Goal: Navigation & Orientation: Understand site structure

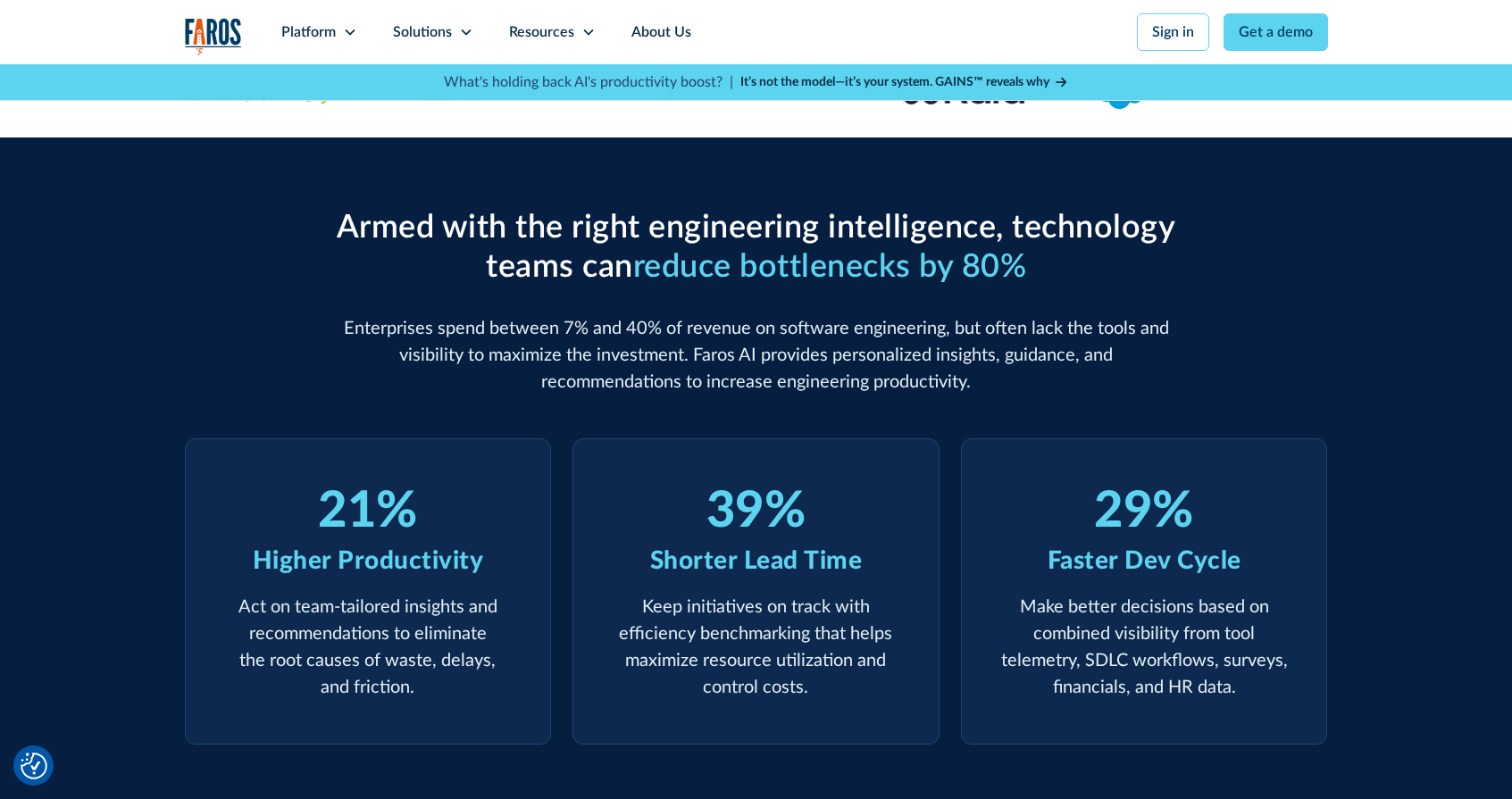
scroll to position [493, 0]
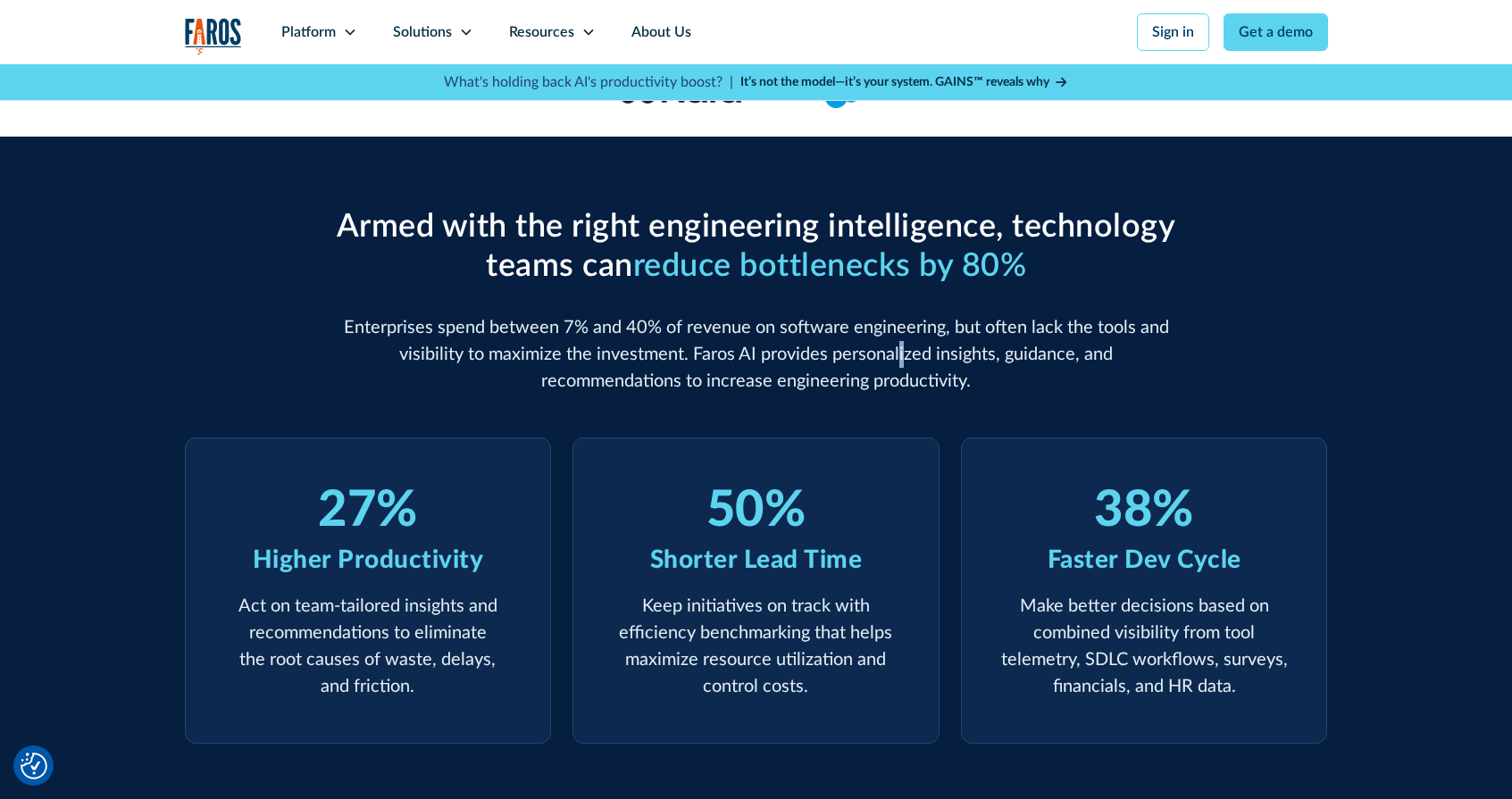
click at [828, 356] on p "Enterprises spend between 7% and 40% of revenue on software engineering, but of…" at bounding box center [757, 353] width 858 height 80
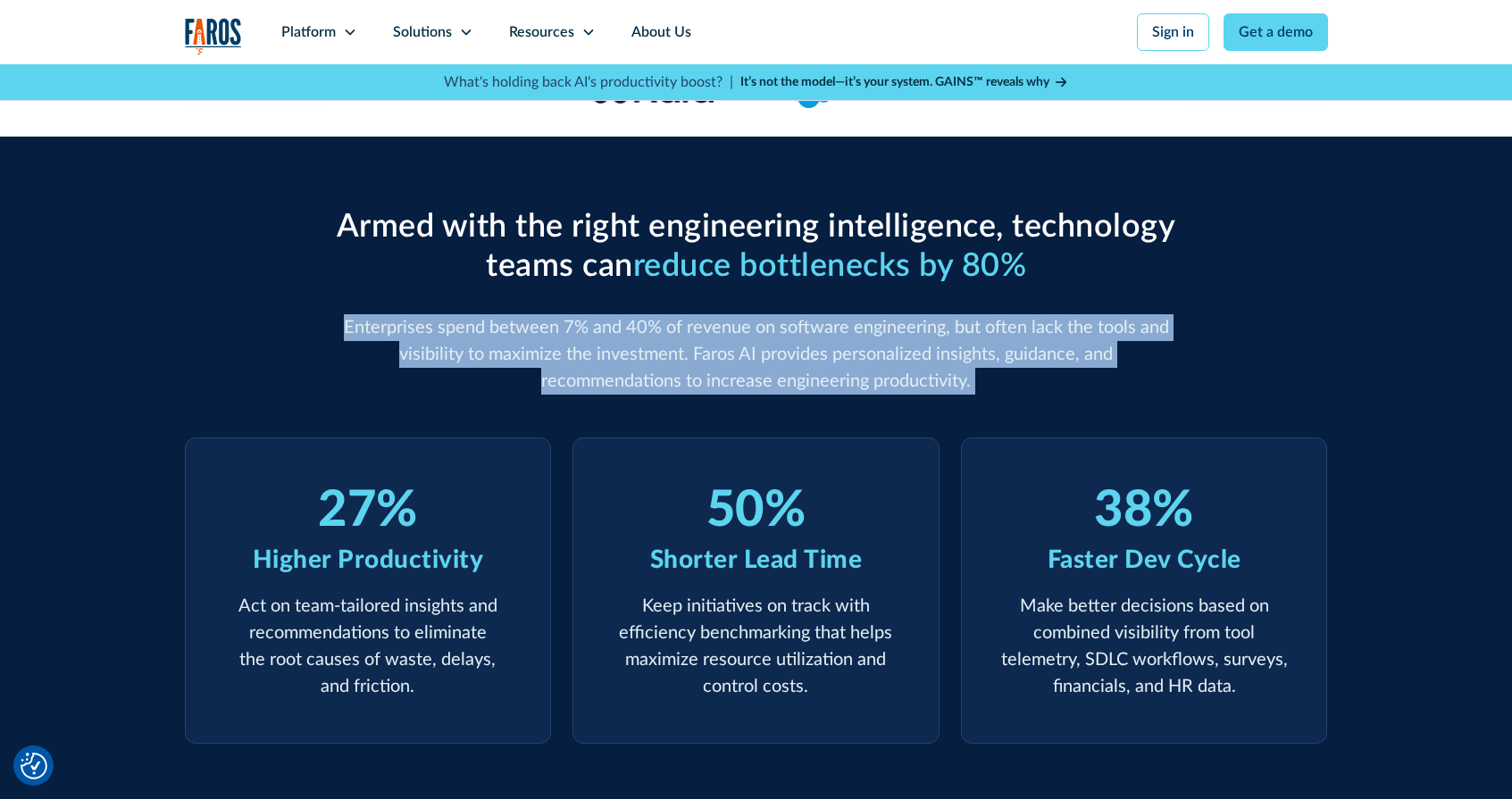
click at [828, 356] on p "Enterprises spend between 7% and 40% of revenue on software engineering, but of…" at bounding box center [757, 353] width 858 height 80
click at [840, 345] on p "Enterprises spend between 7% and 40% of revenue on software engineering, but of…" at bounding box center [757, 353] width 858 height 80
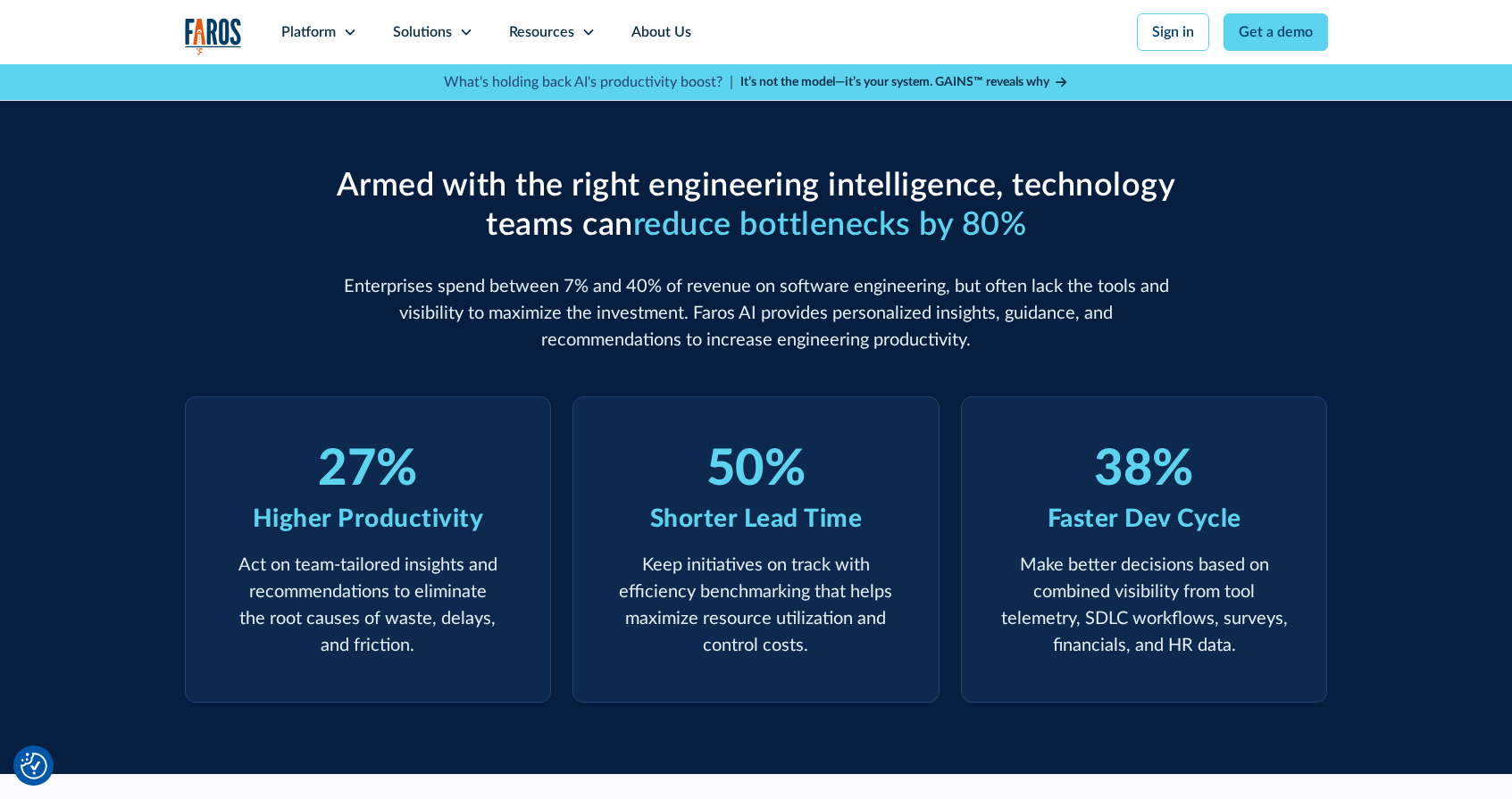
scroll to position [0, 0]
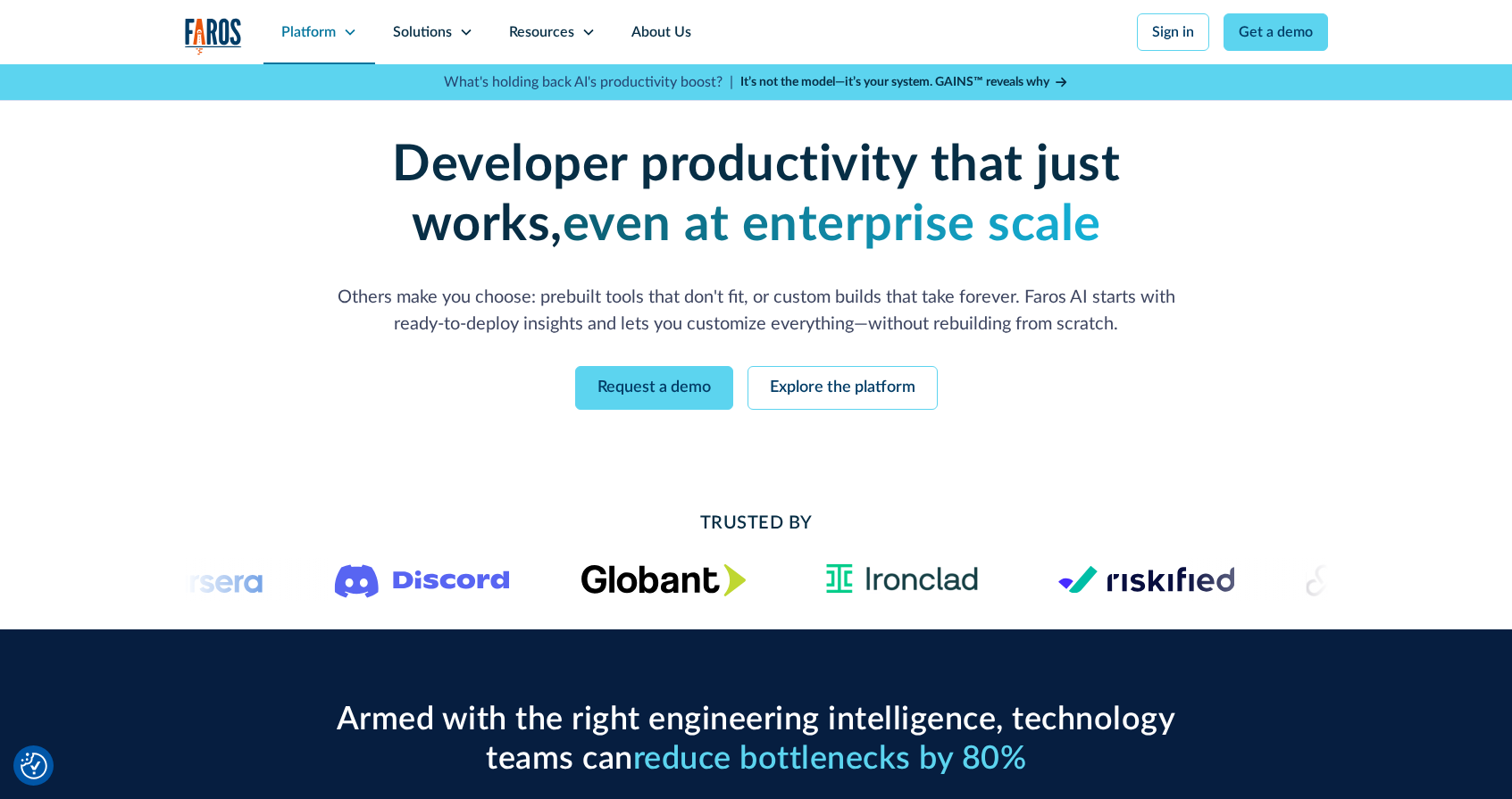
click at [349, 30] on icon at bounding box center [350, 32] width 14 height 14
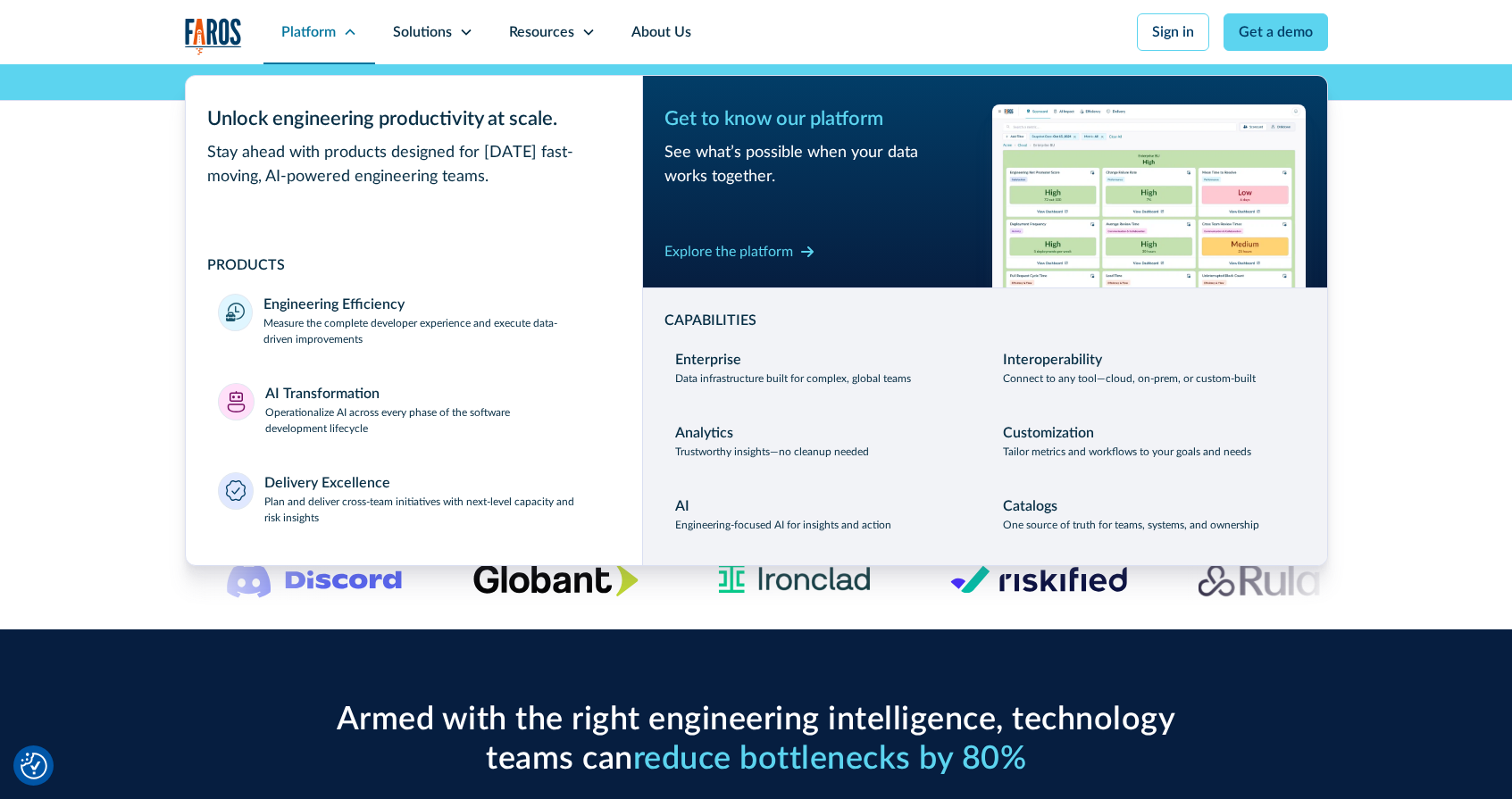
click at [350, 30] on icon at bounding box center [350, 31] width 9 height 7
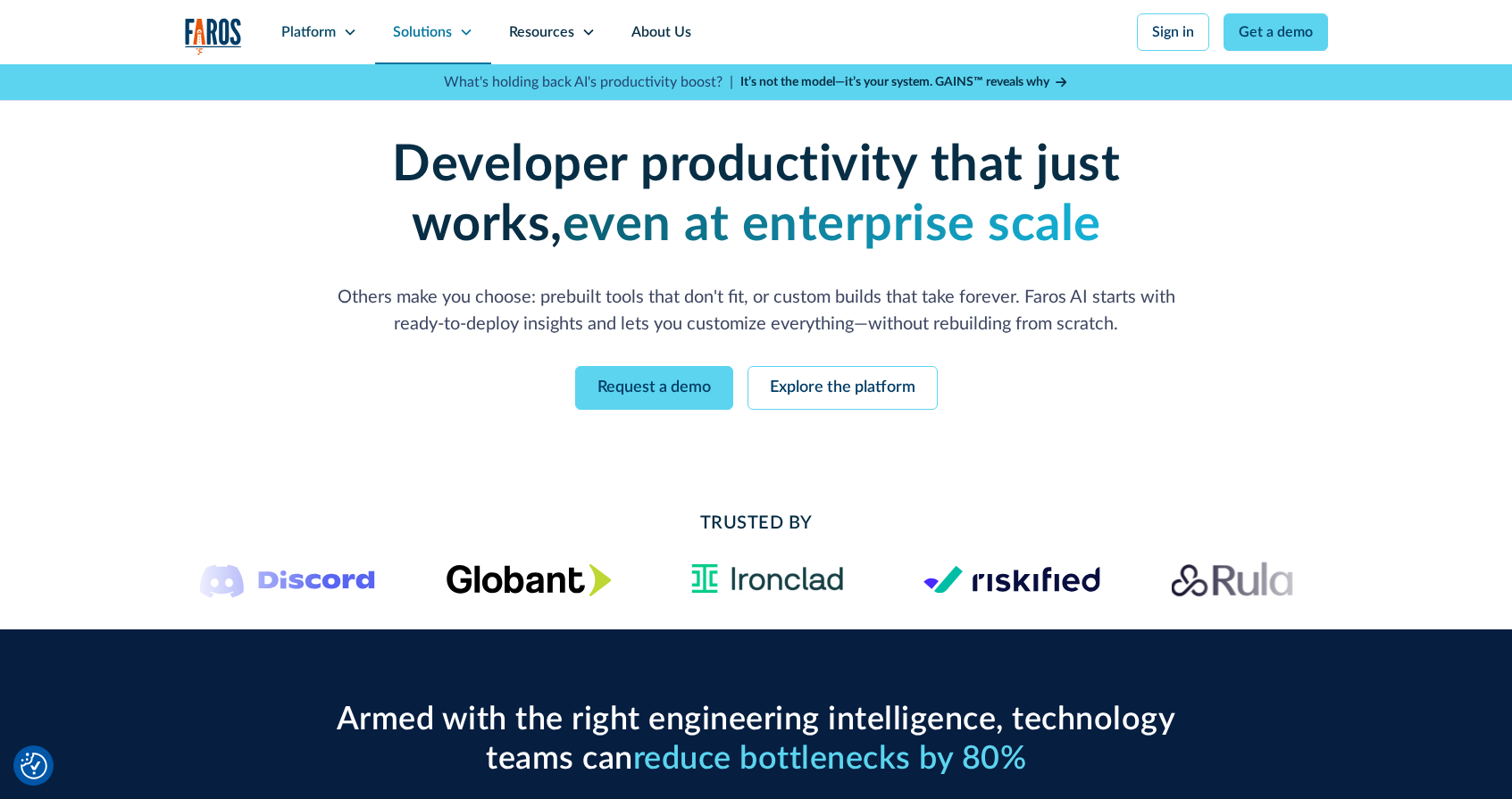
click at [411, 30] on div "Solutions" at bounding box center [422, 32] width 59 height 22
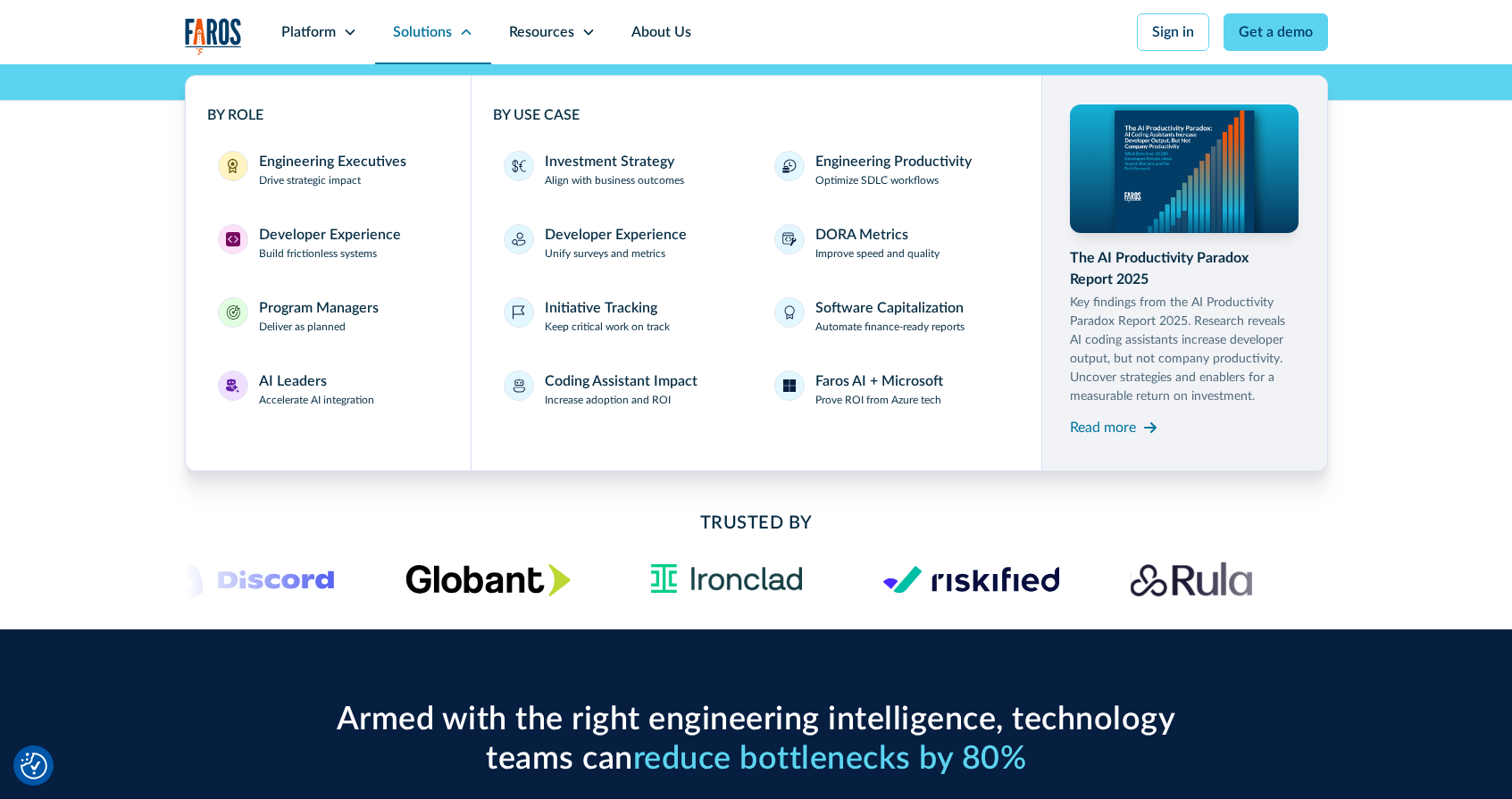
click at [411, 30] on div "Solutions" at bounding box center [422, 32] width 59 height 22
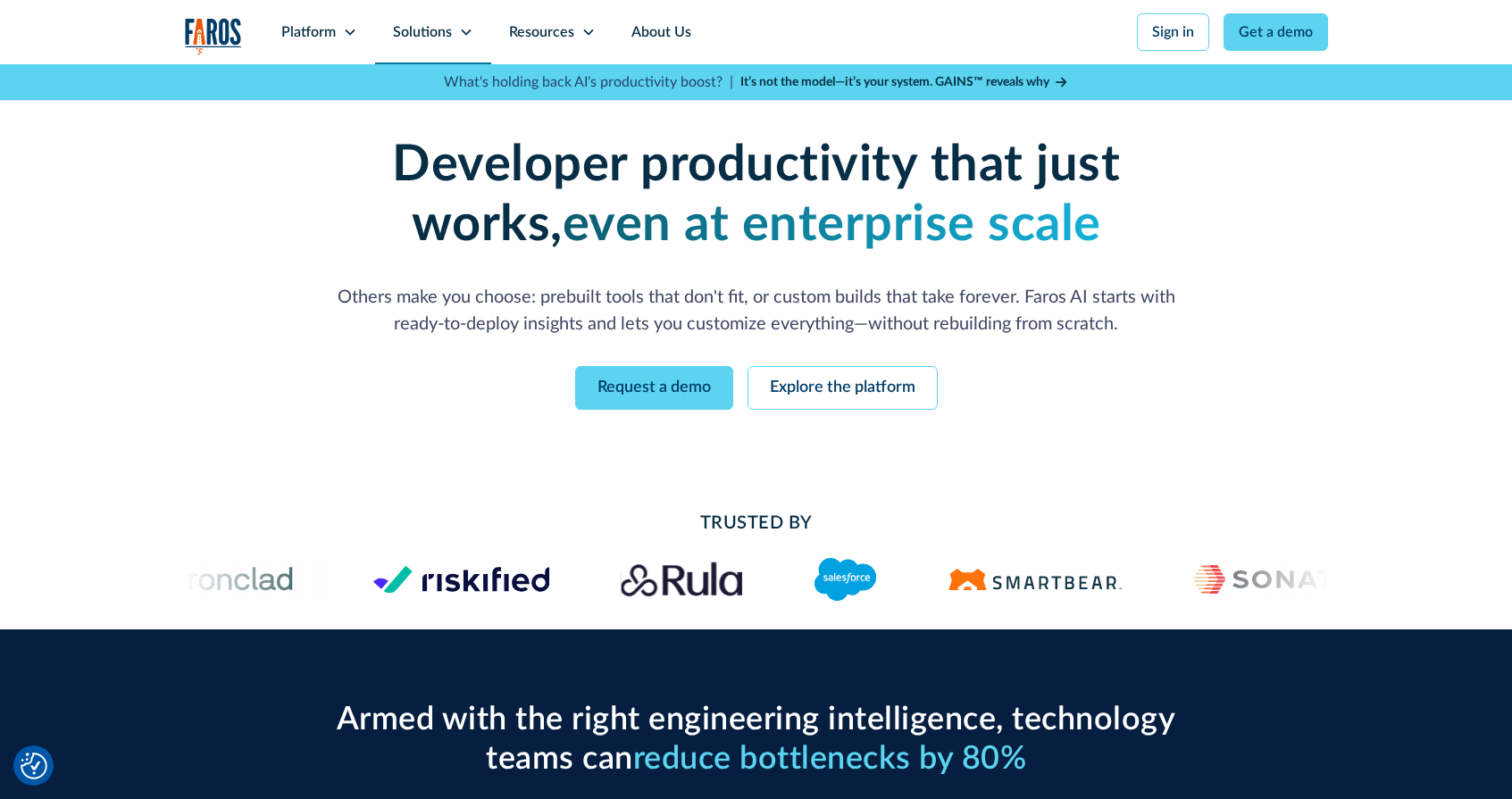
click at [433, 35] on div "Solutions" at bounding box center [422, 32] width 59 height 22
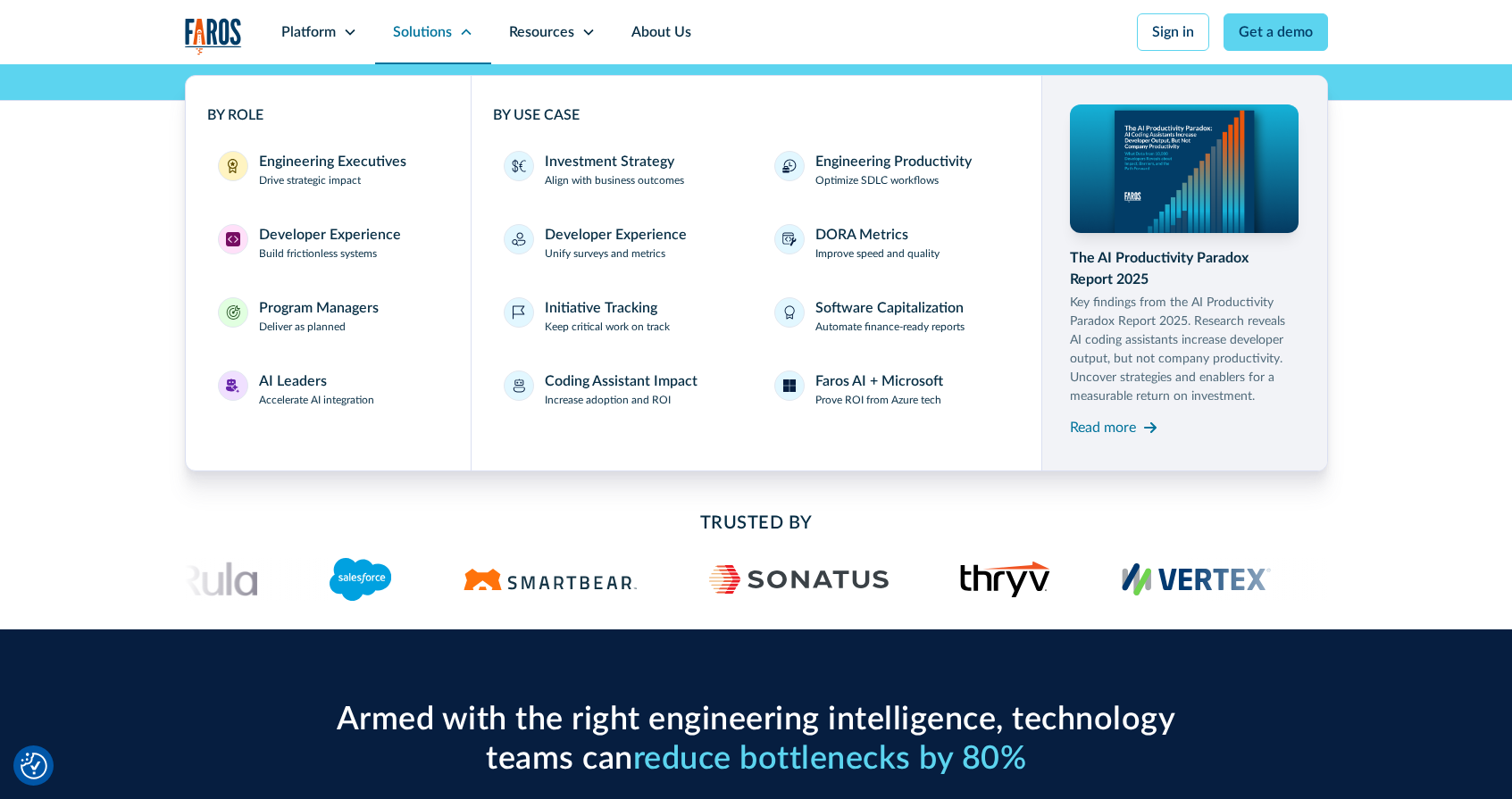
click at [433, 35] on div "Solutions" at bounding box center [422, 32] width 59 height 22
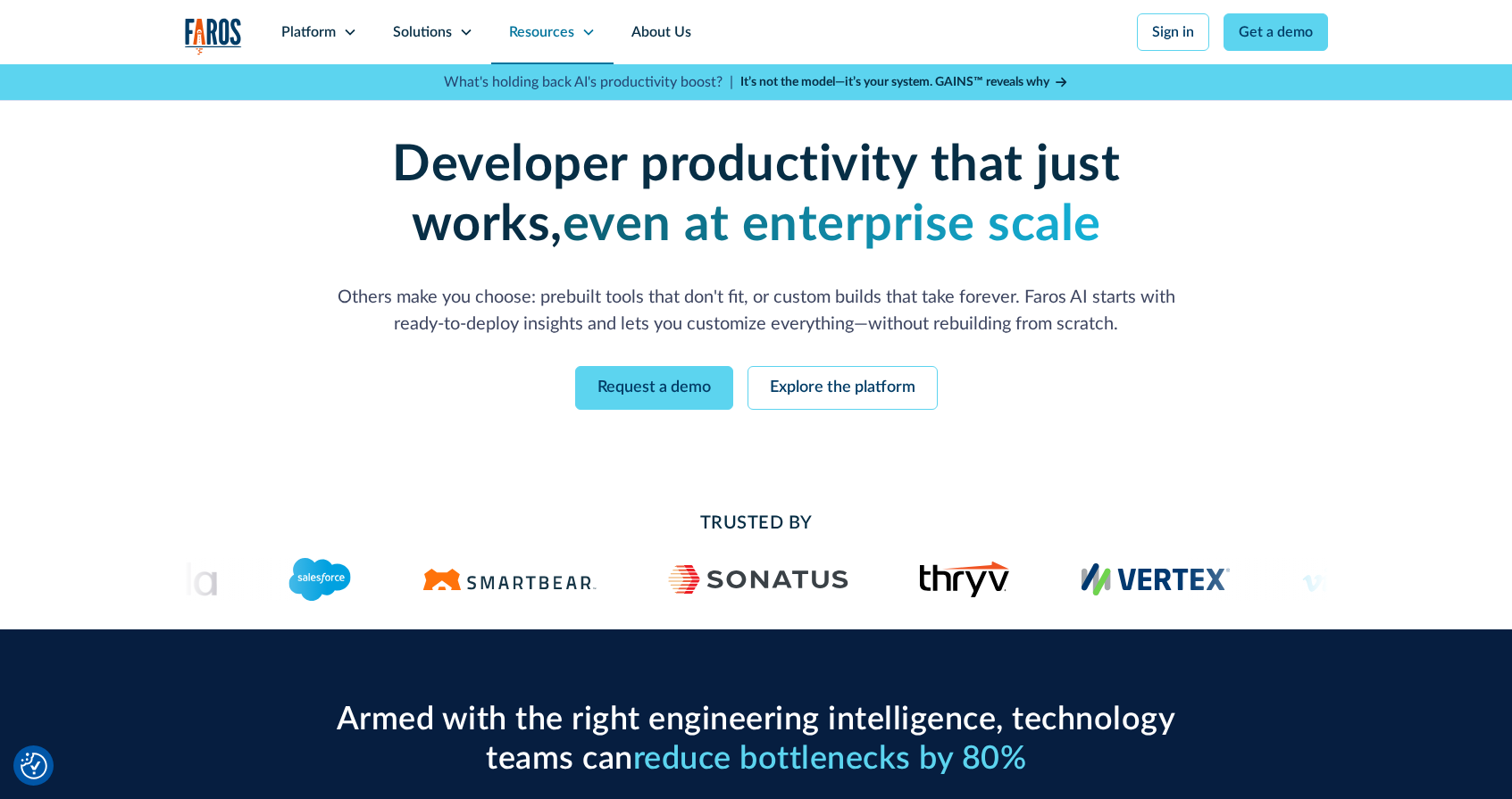
click at [525, 32] on div "Resources" at bounding box center [541, 32] width 65 height 22
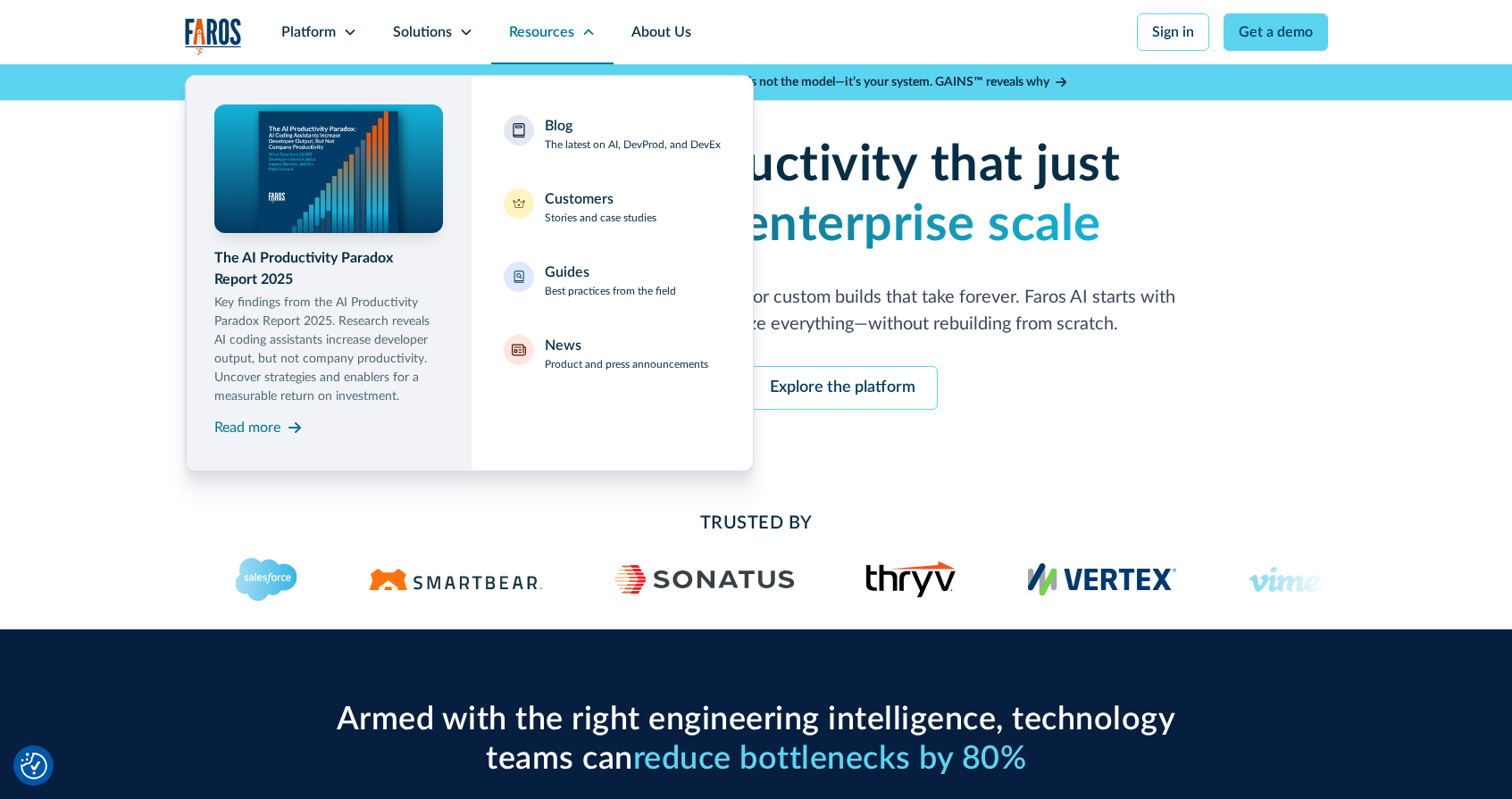
click at [524, 32] on div "Resources" at bounding box center [541, 32] width 65 height 22
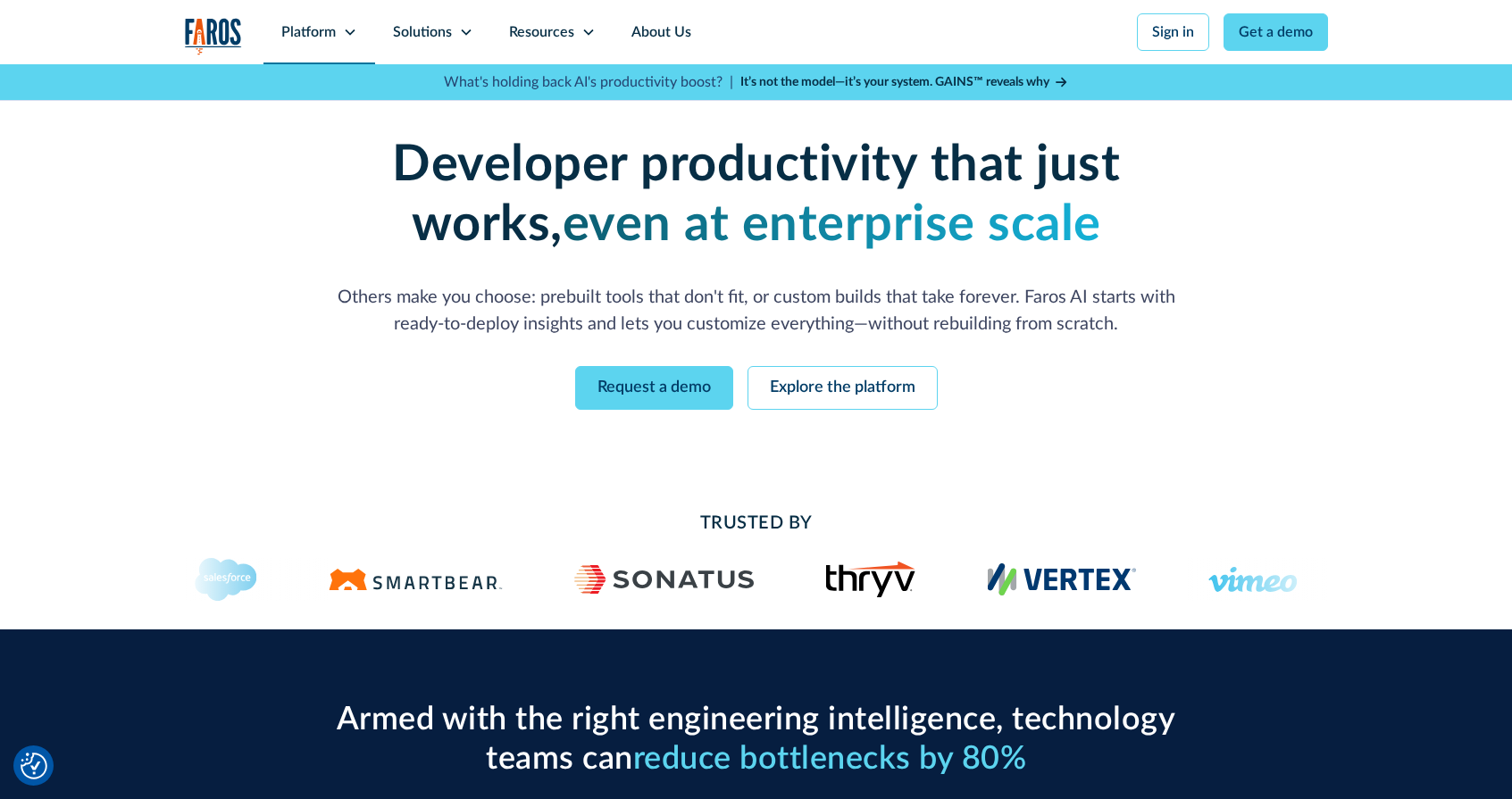
click at [322, 44] on div "Platform" at bounding box center [319, 32] width 112 height 64
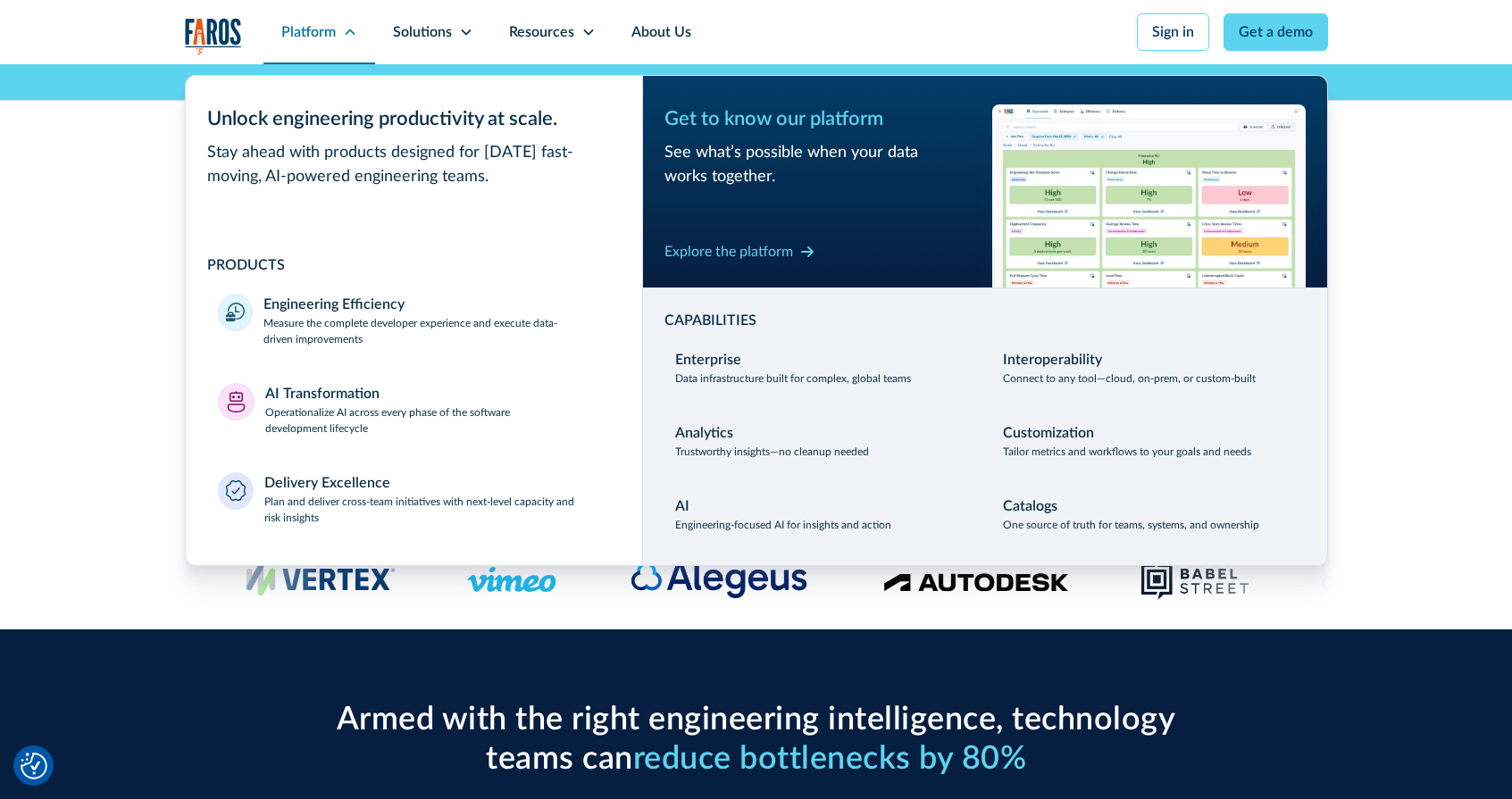
click at [323, 36] on div "Platform" at bounding box center [308, 32] width 55 height 22
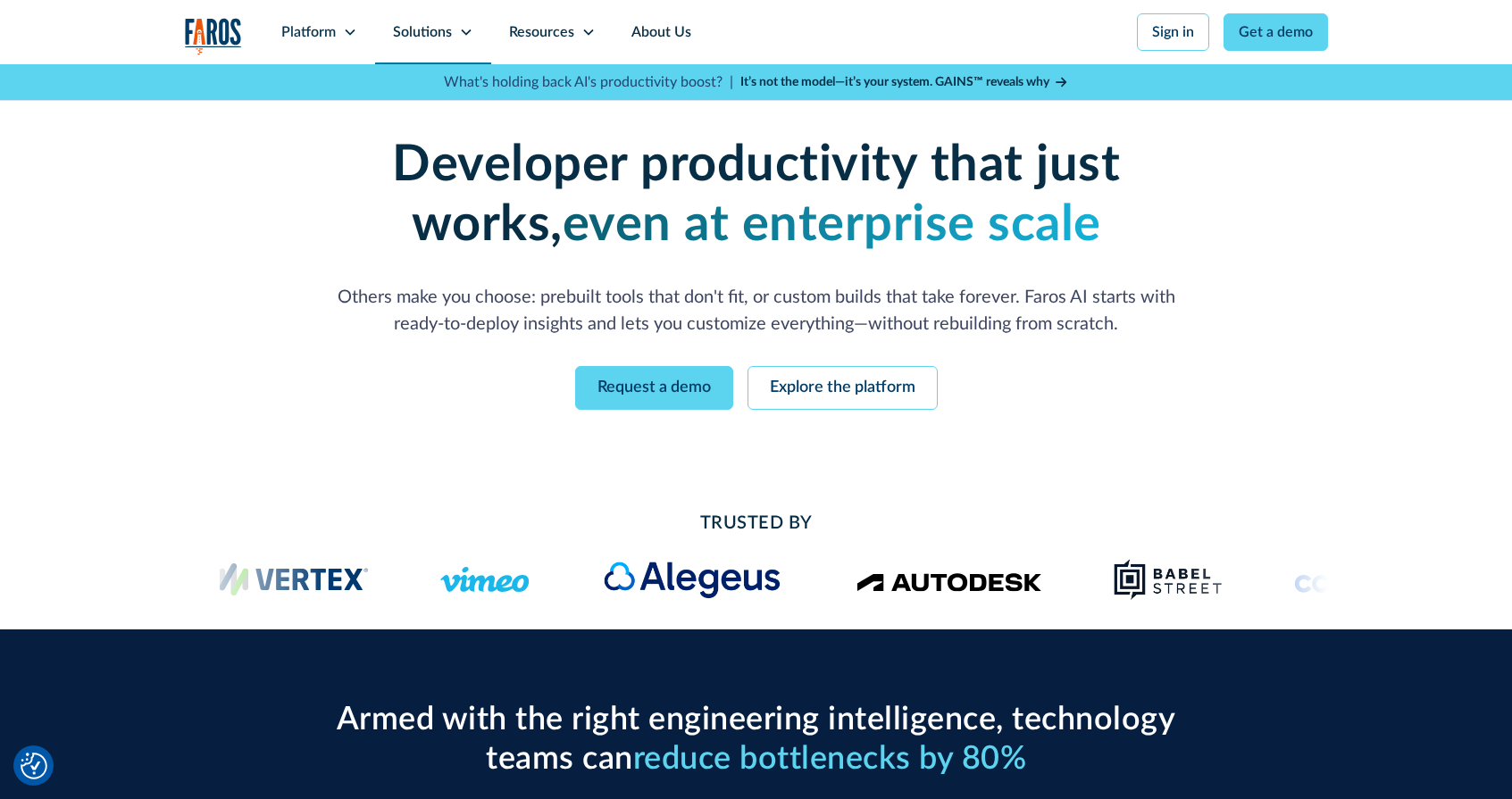
click at [395, 39] on div "Solutions" at bounding box center [422, 32] width 59 height 22
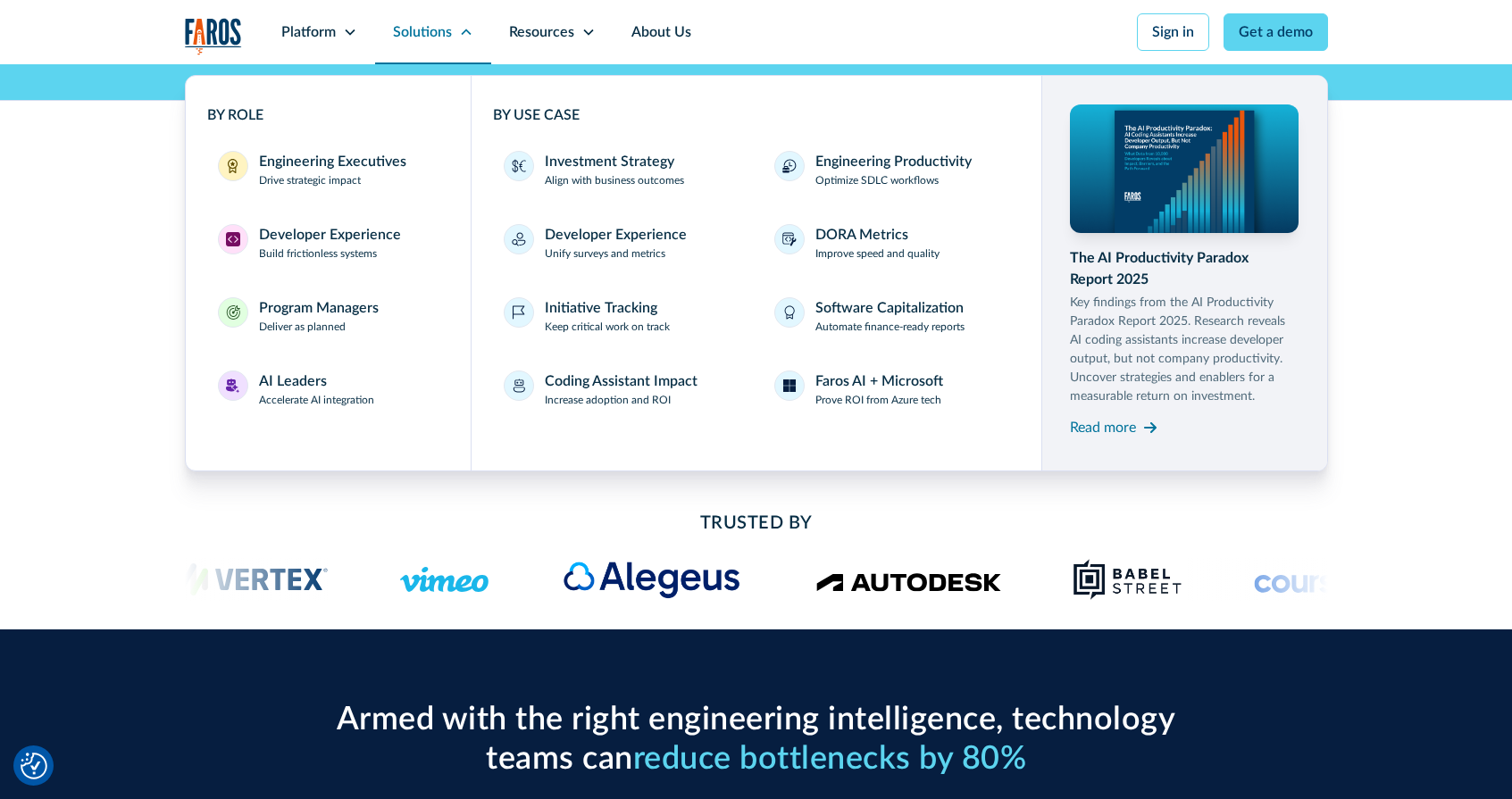
click at [403, 39] on div "Solutions" at bounding box center [422, 32] width 59 height 22
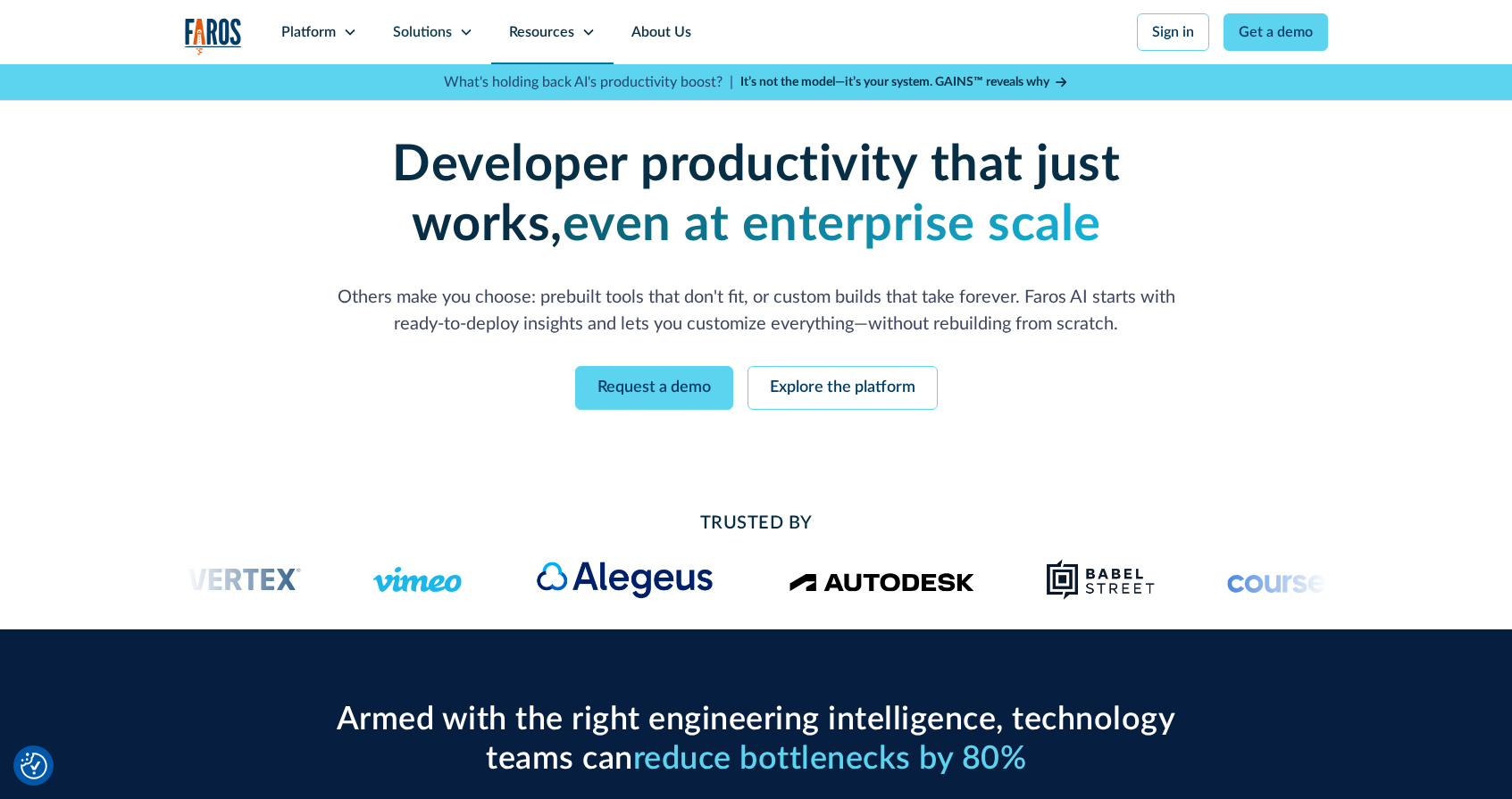
click at [538, 35] on div "Resources" at bounding box center [541, 32] width 65 height 22
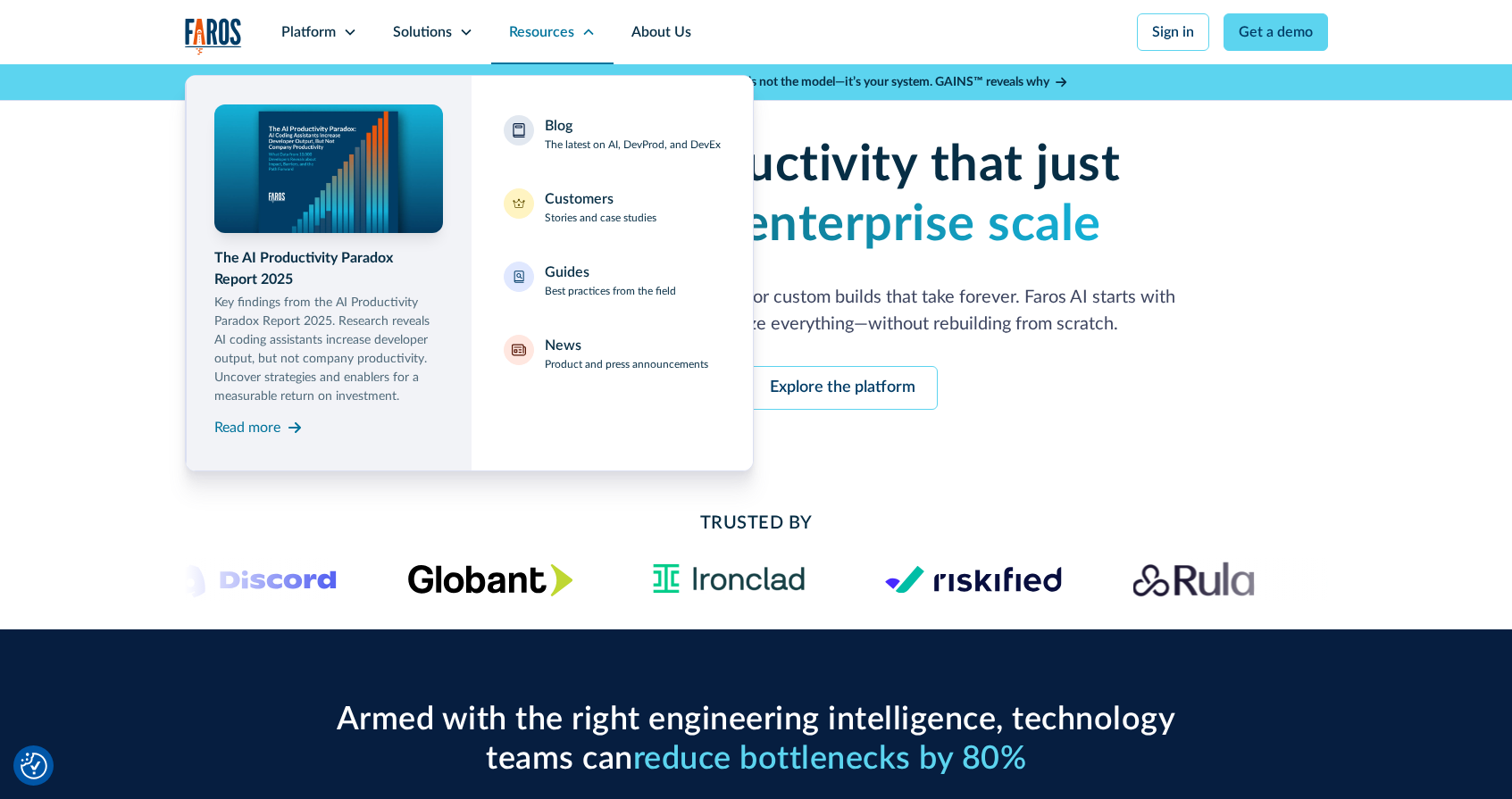
click at [555, 24] on div "Resources" at bounding box center [541, 32] width 65 height 22
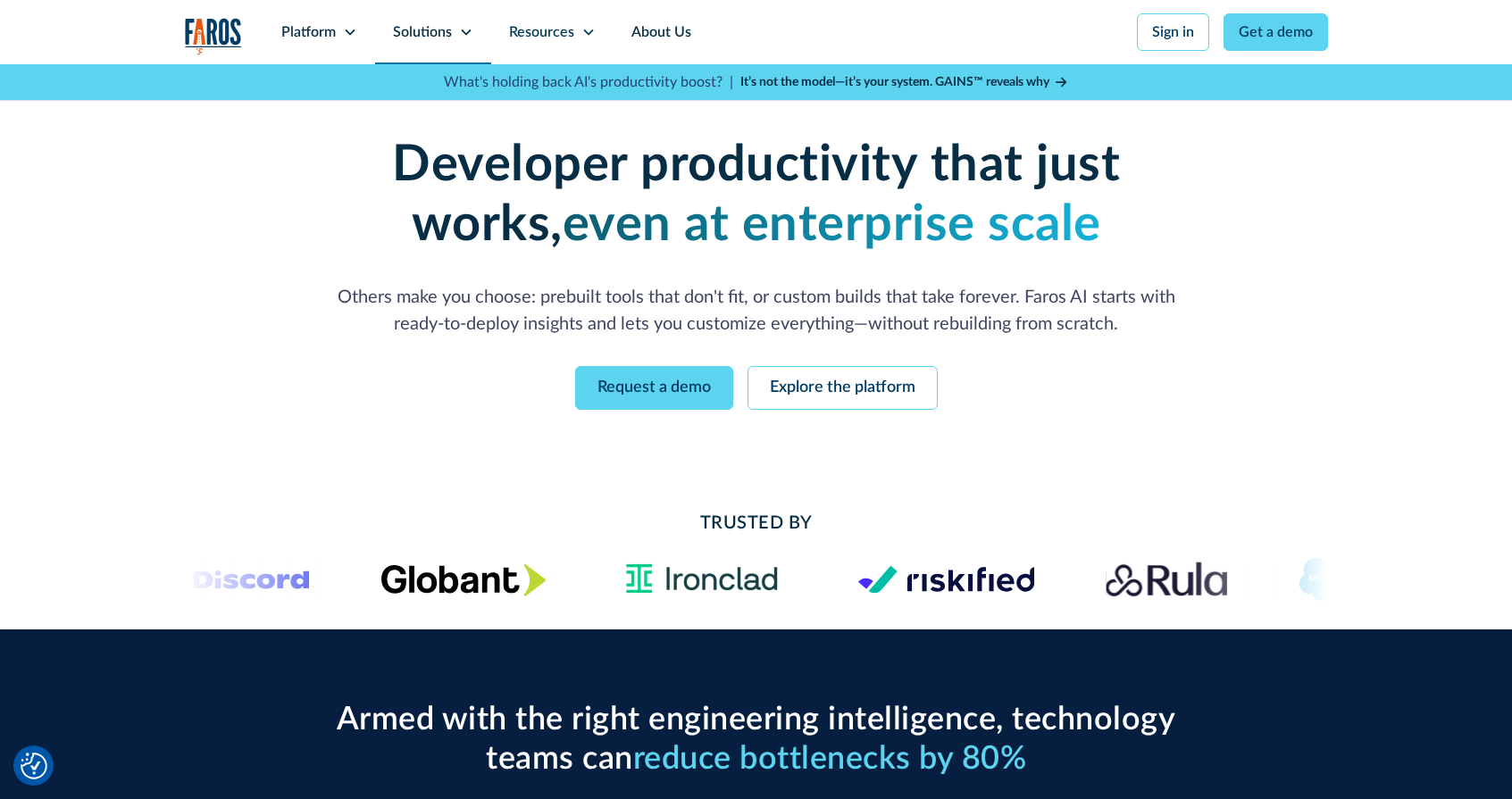
click at [437, 32] on div "Solutions" at bounding box center [422, 32] width 59 height 22
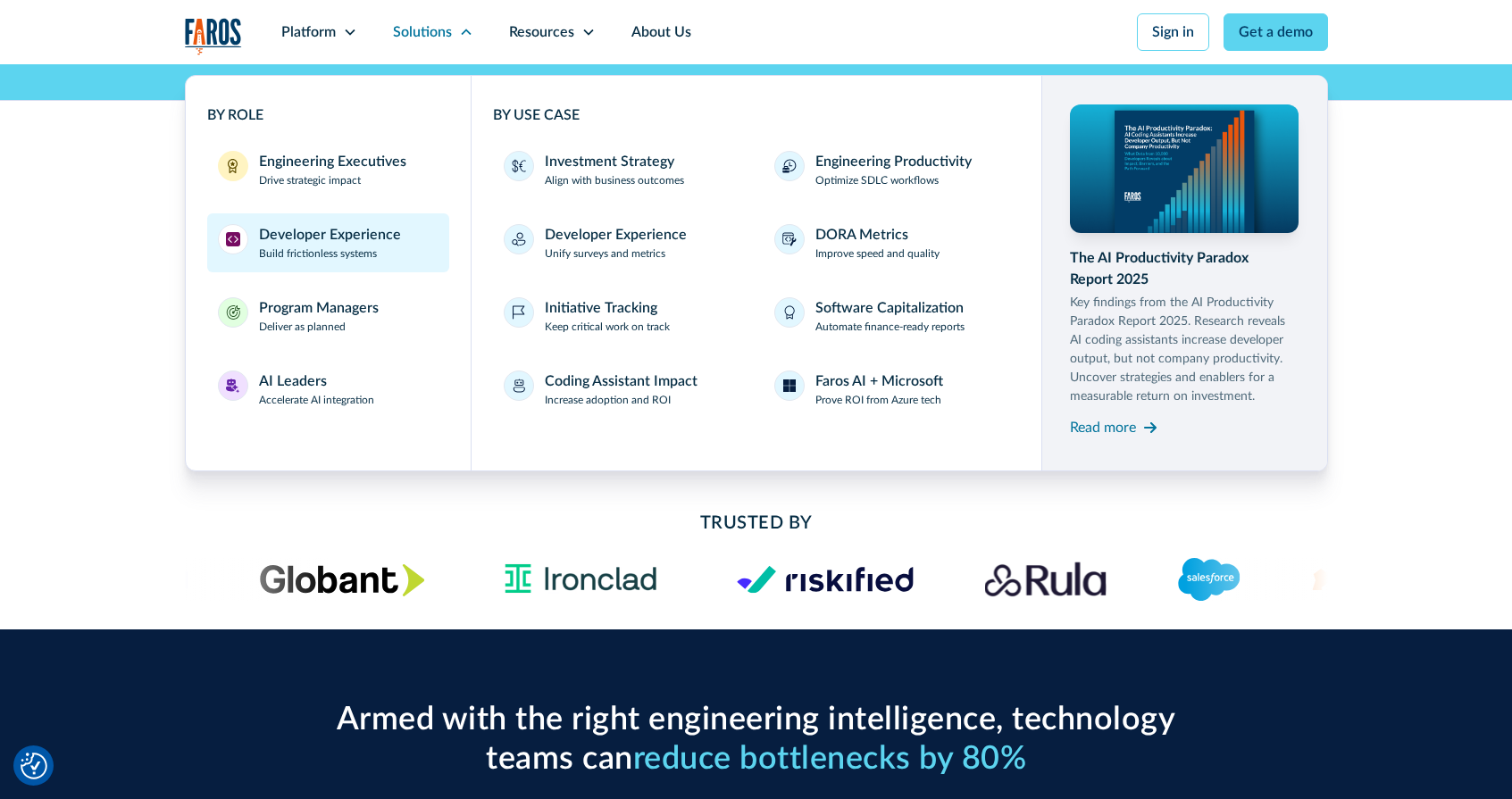
click at [368, 232] on div "Developer Experience" at bounding box center [329, 234] width 142 height 22
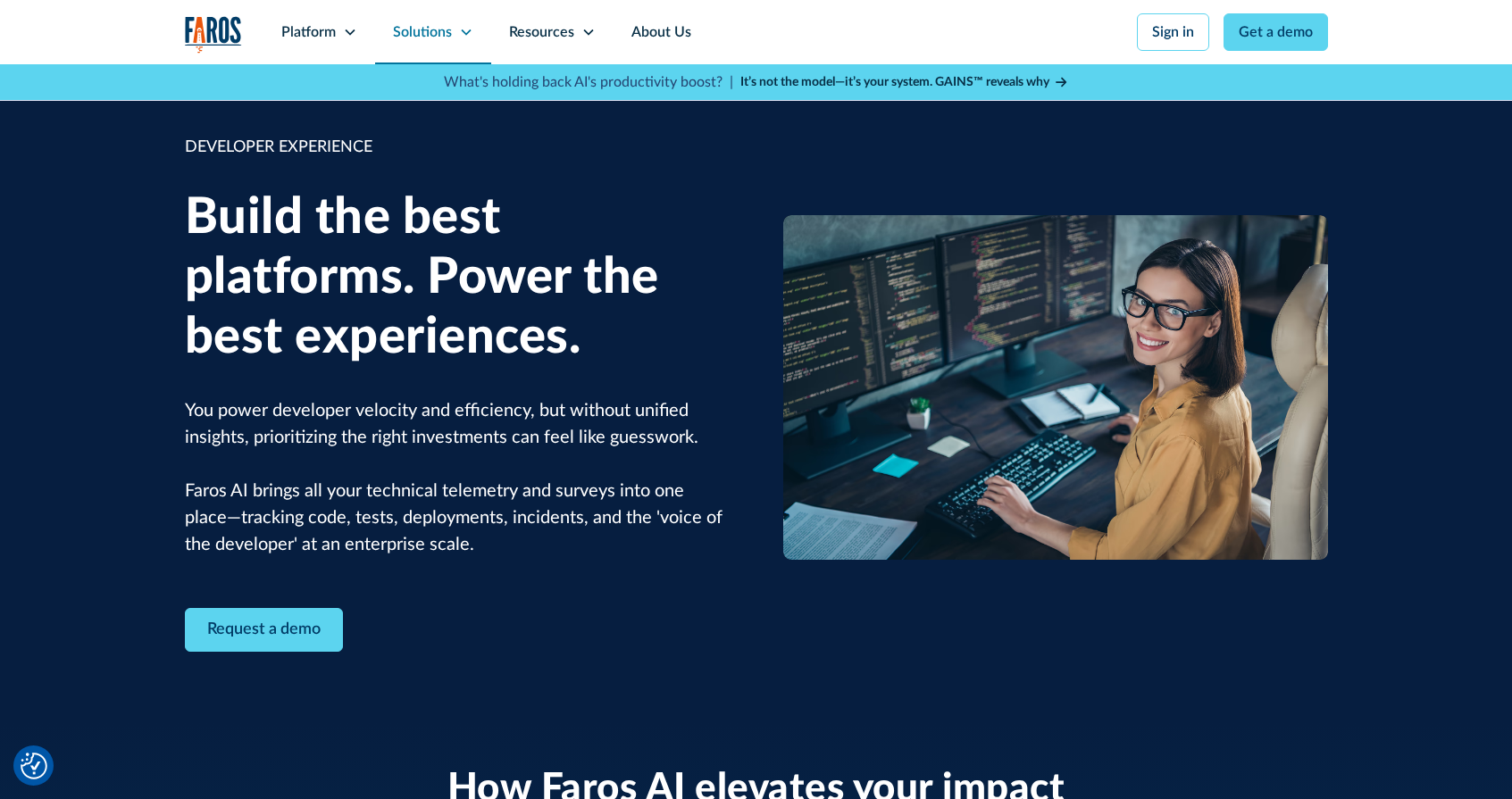
click at [411, 35] on div "Solutions" at bounding box center [422, 32] width 59 height 22
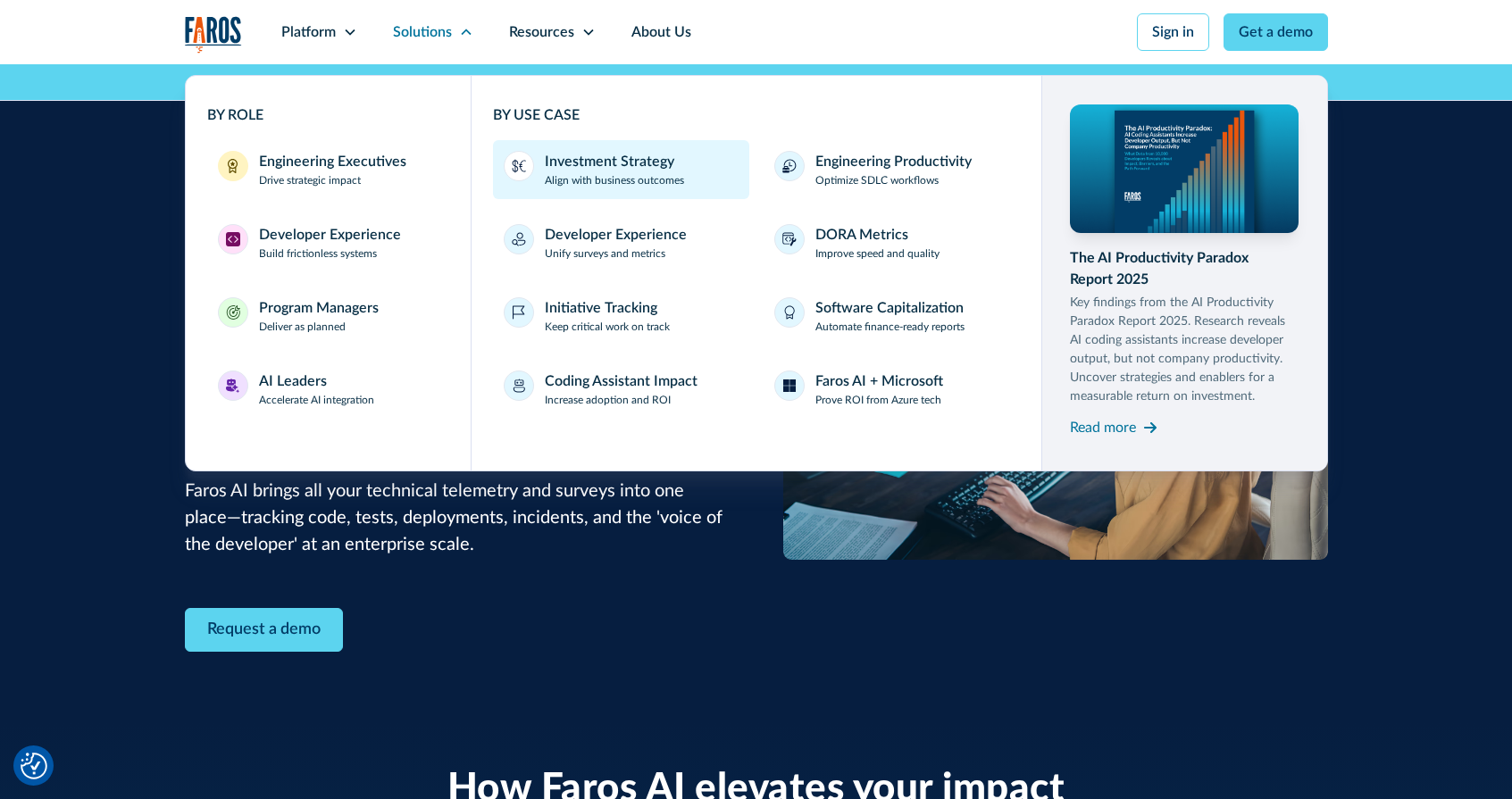
click at [548, 155] on div "Investment Strategy" at bounding box center [609, 161] width 130 height 22
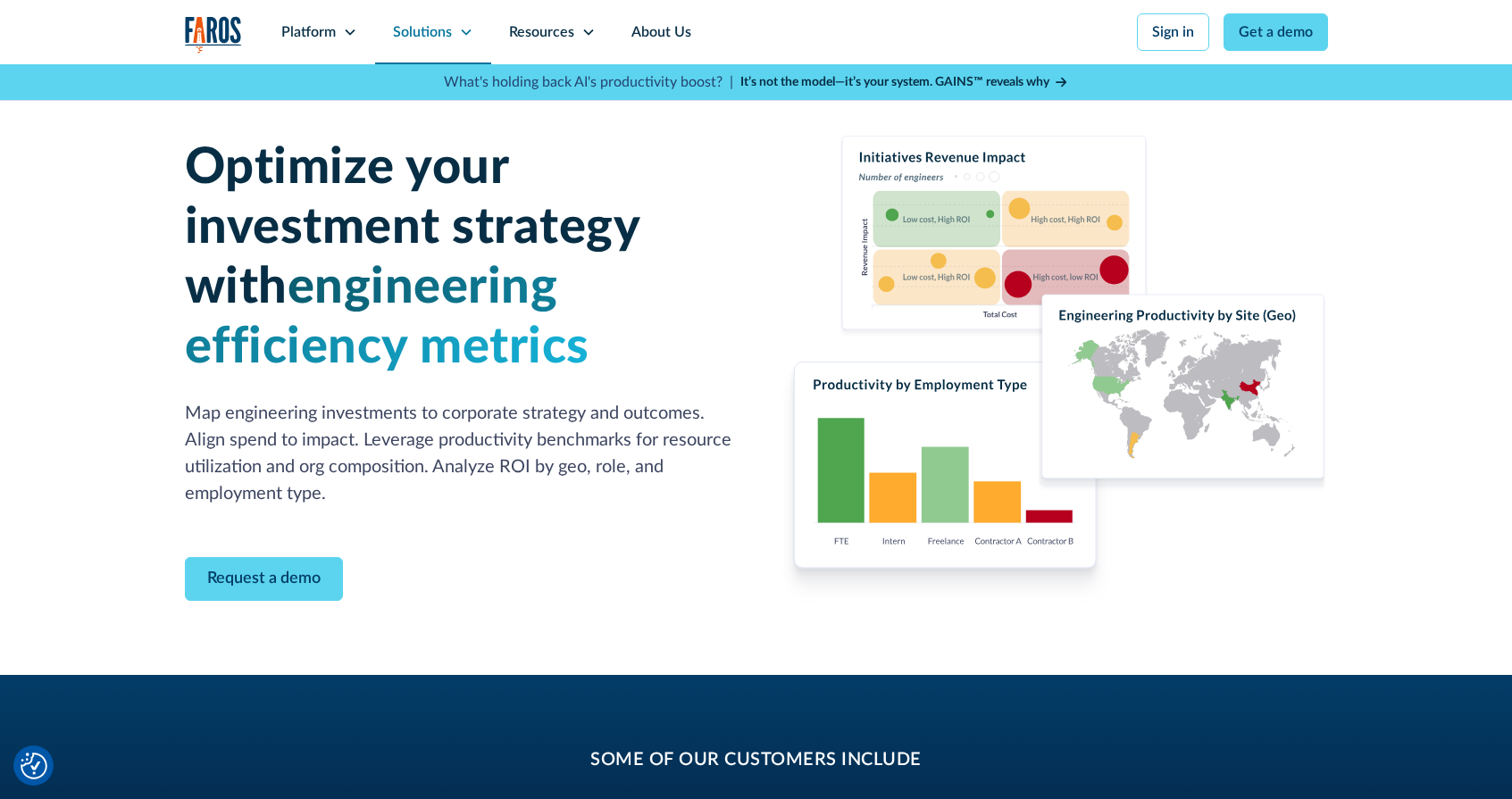
click at [437, 36] on div "Solutions" at bounding box center [422, 32] width 59 height 22
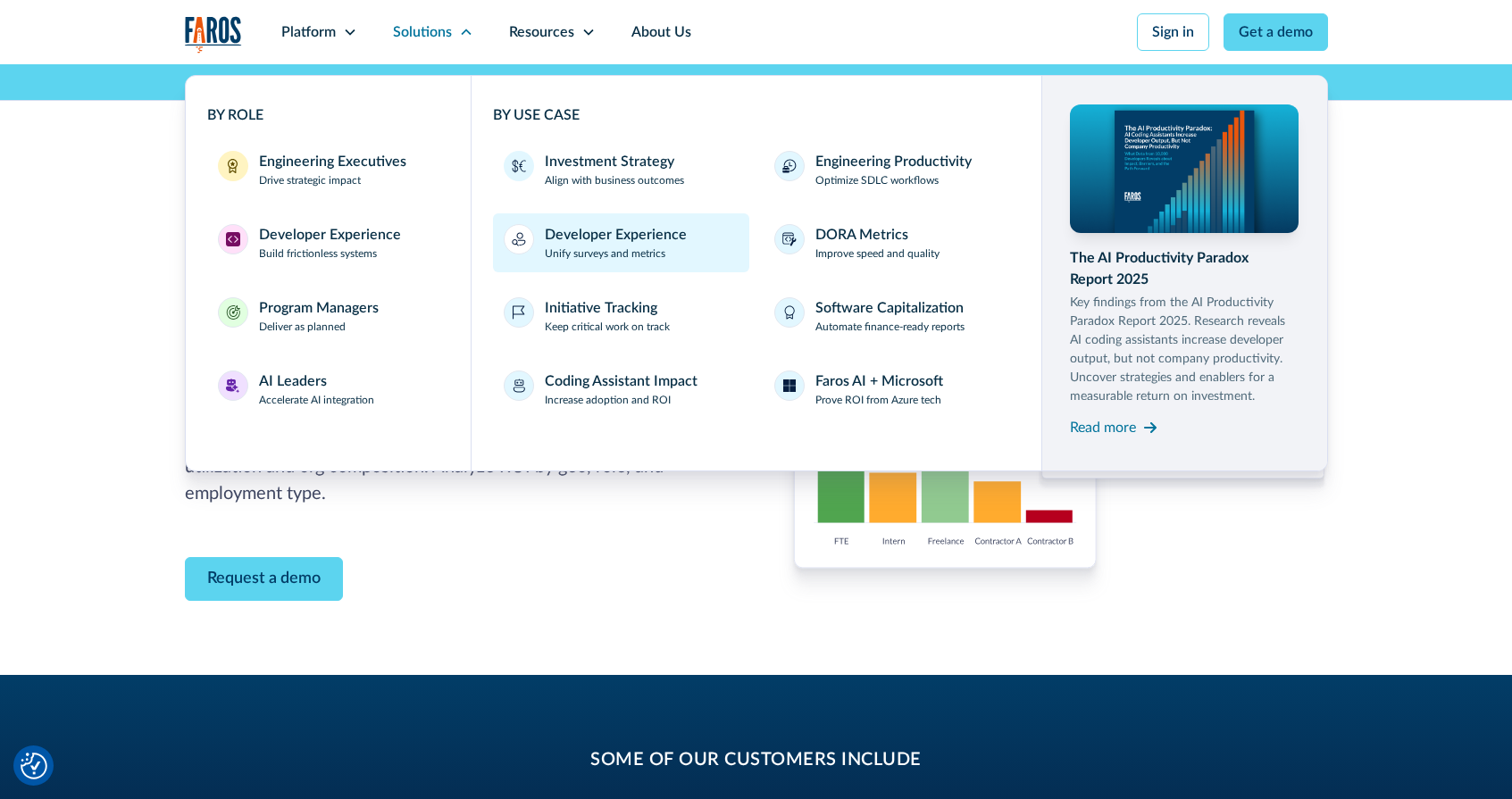
click at [560, 237] on div "Developer Experience" at bounding box center [615, 234] width 142 height 22
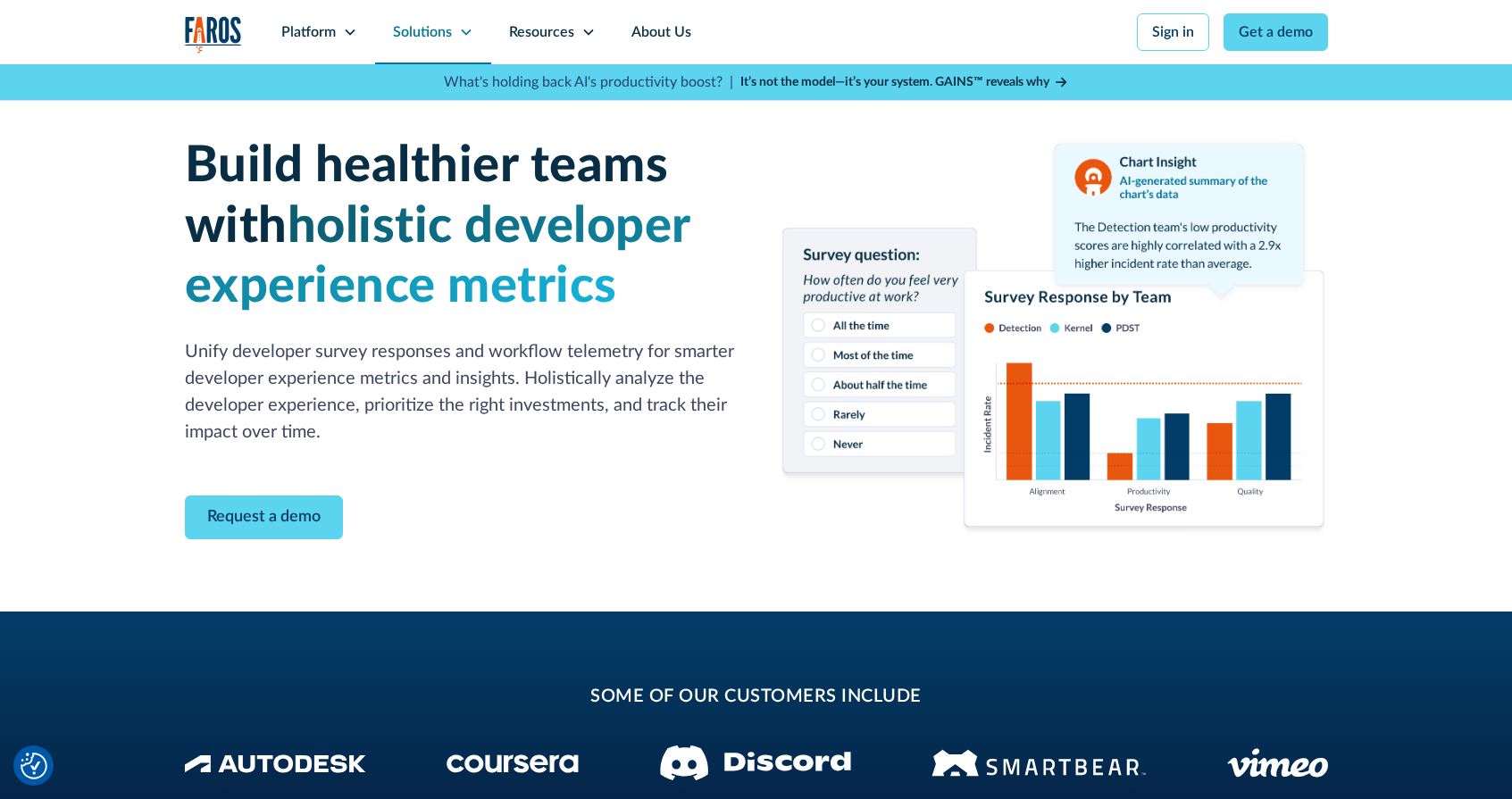
click at [432, 35] on div "Solutions" at bounding box center [422, 32] width 59 height 22
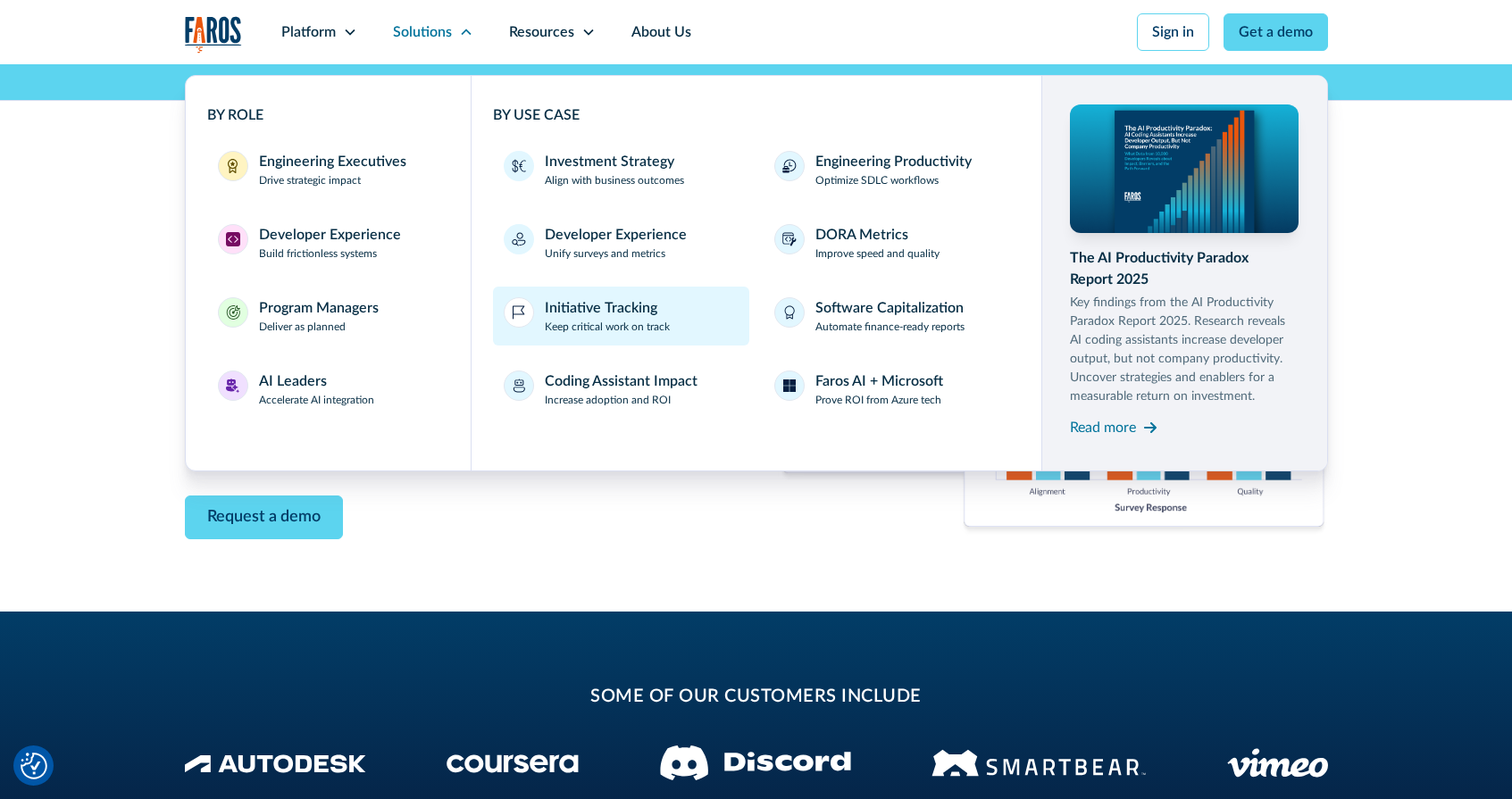
click at [533, 304] on link "Initiative Tracking Keep critical work on track" at bounding box center [621, 316] width 257 height 59
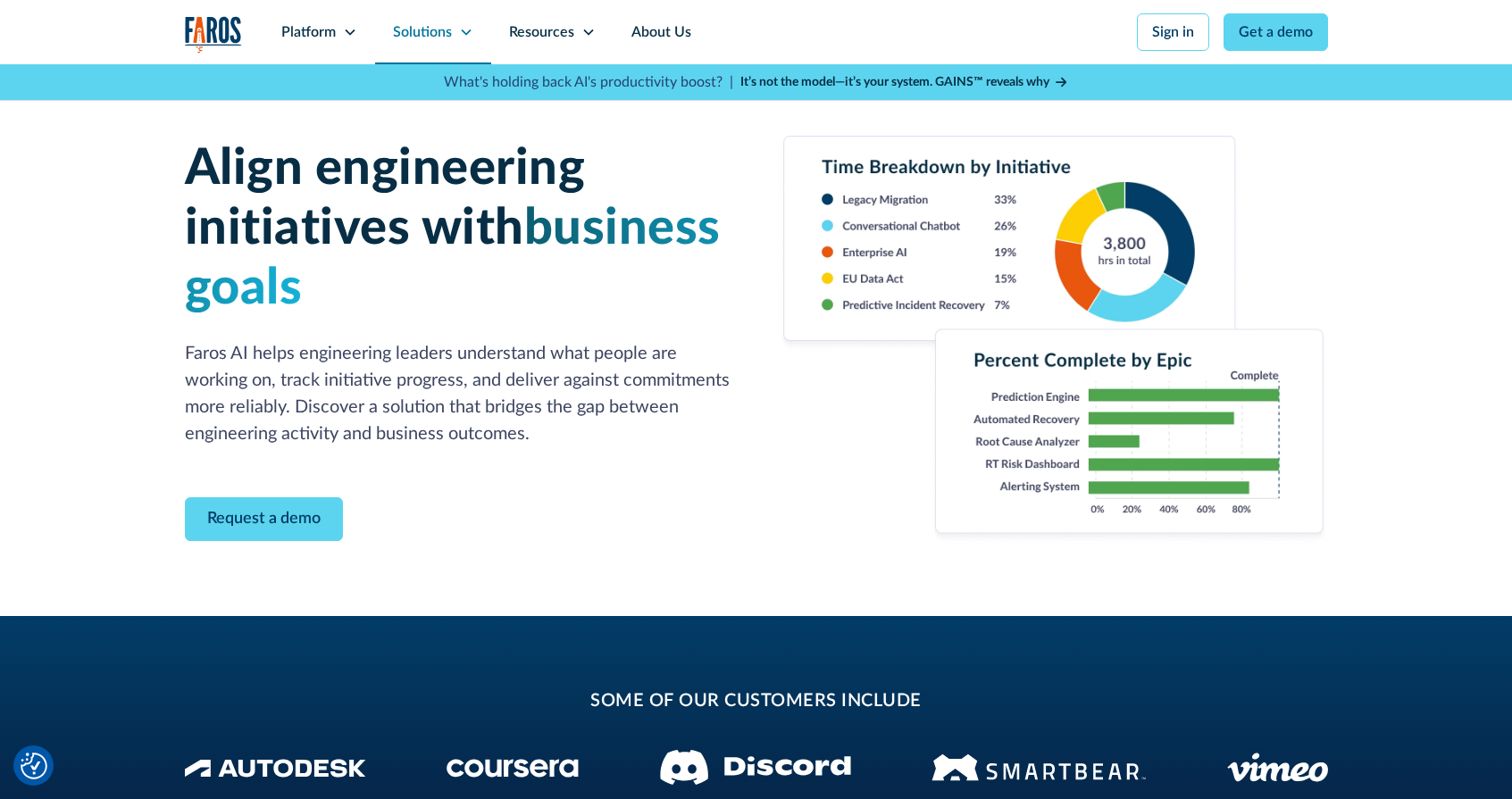
click at [453, 34] on div "Solutions" at bounding box center [433, 32] width 116 height 64
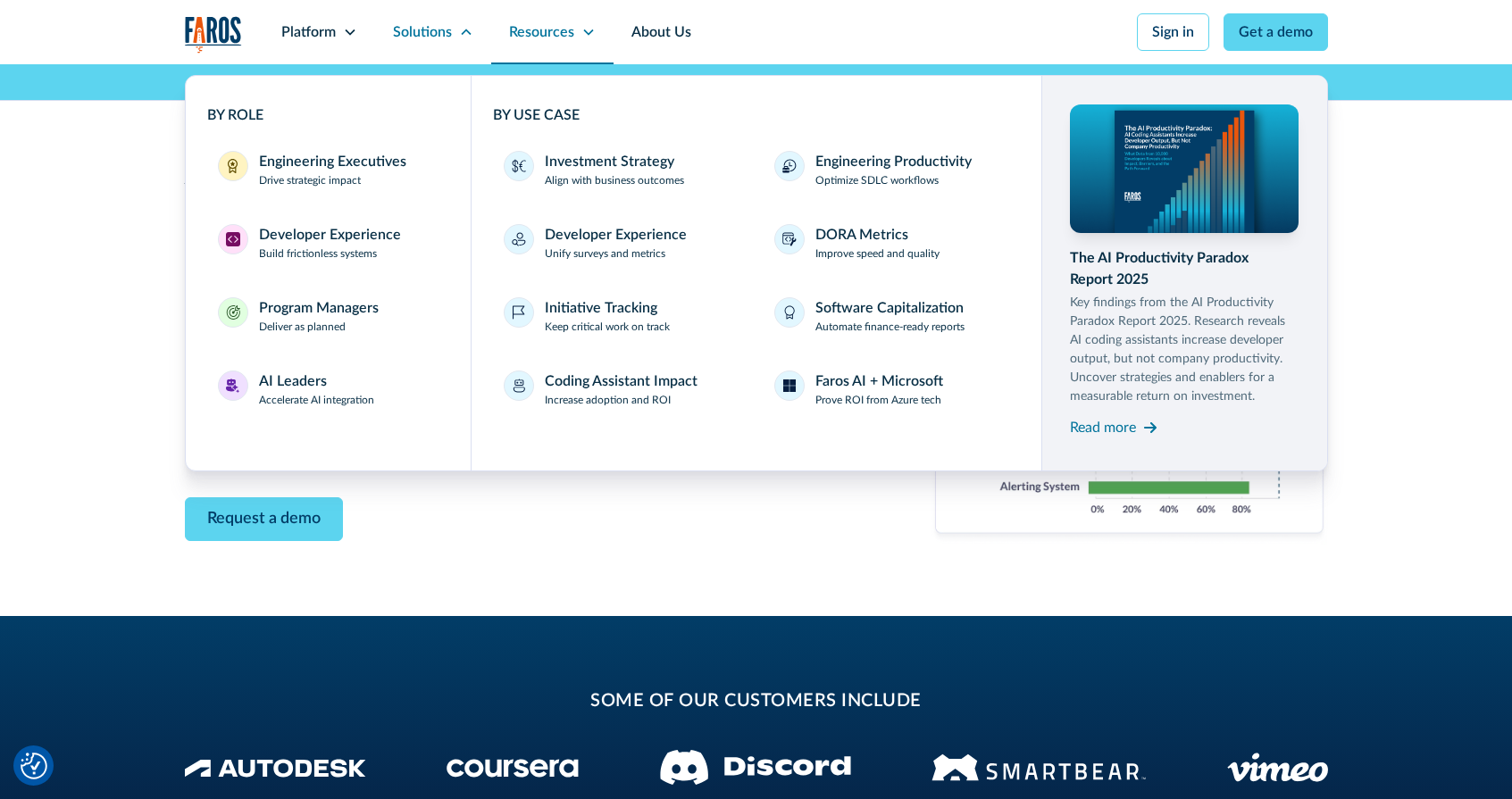
click at [544, 31] on div "Resources" at bounding box center [541, 32] width 65 height 22
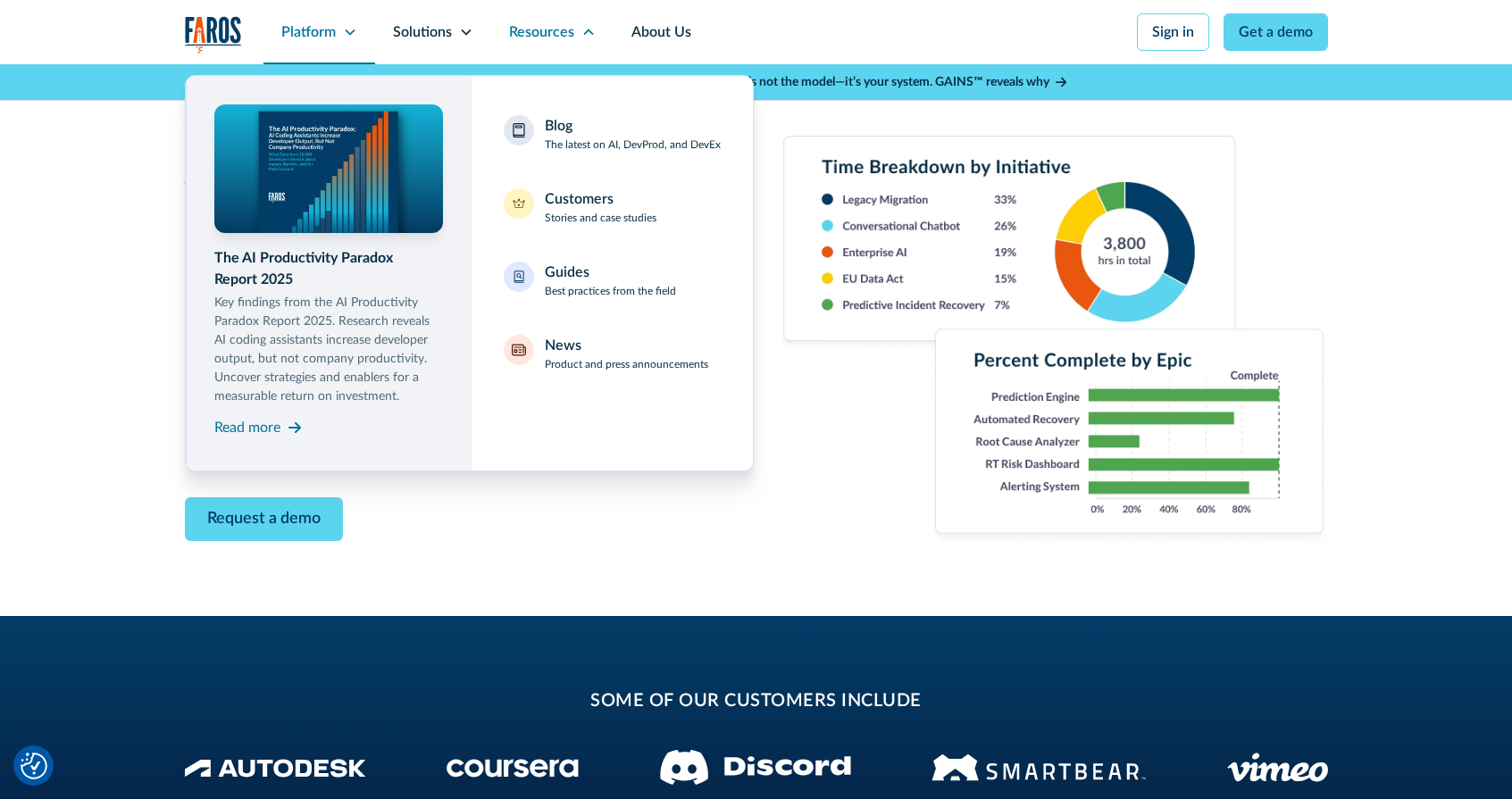
click at [340, 31] on div "Platform" at bounding box center [319, 32] width 112 height 64
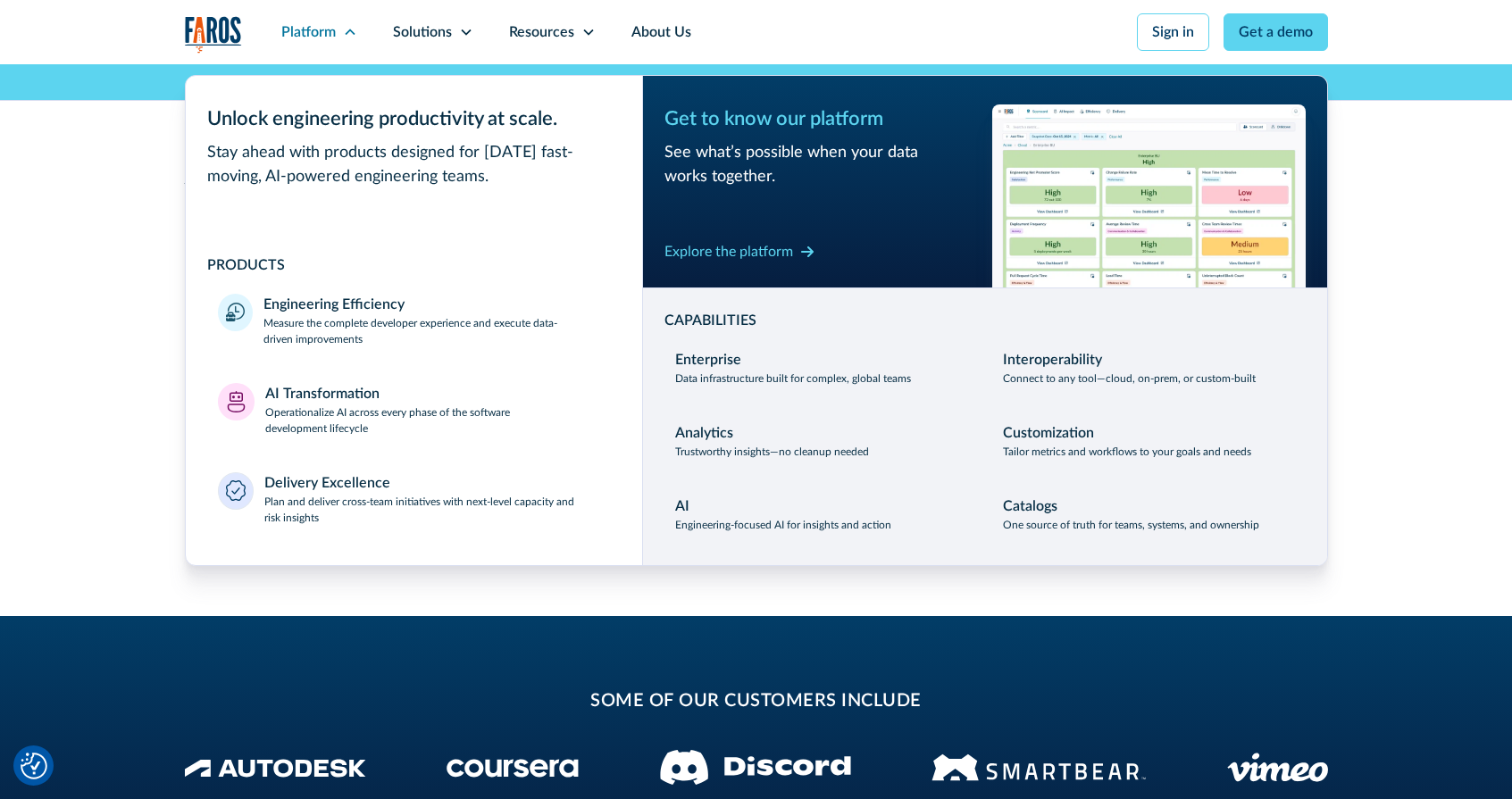
click at [102, 244] on div "Align engineering initiatives with business goals Faros AI helps engineering le…" at bounding box center [756, 339] width 1512 height 552
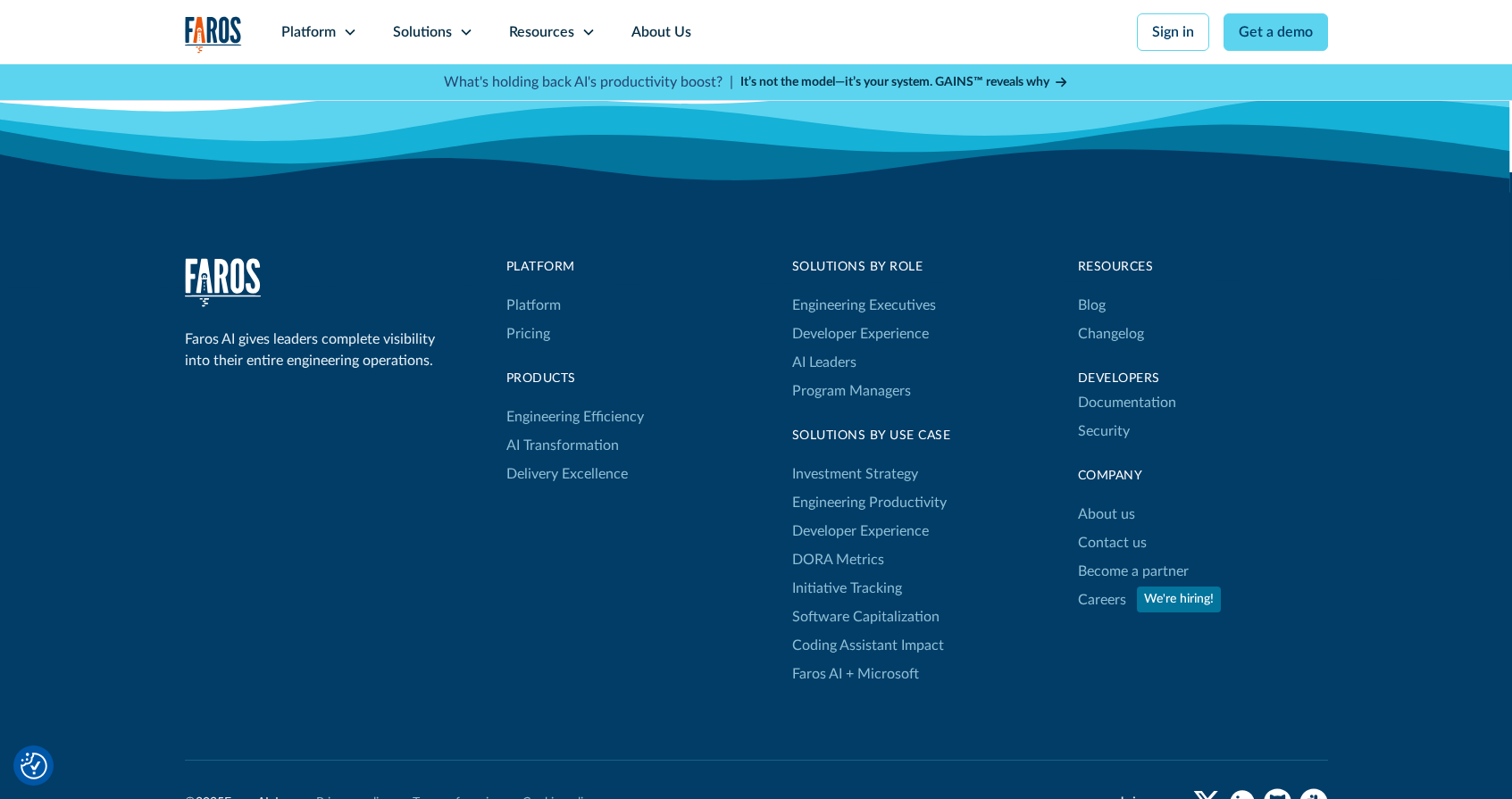
scroll to position [2871, 0]
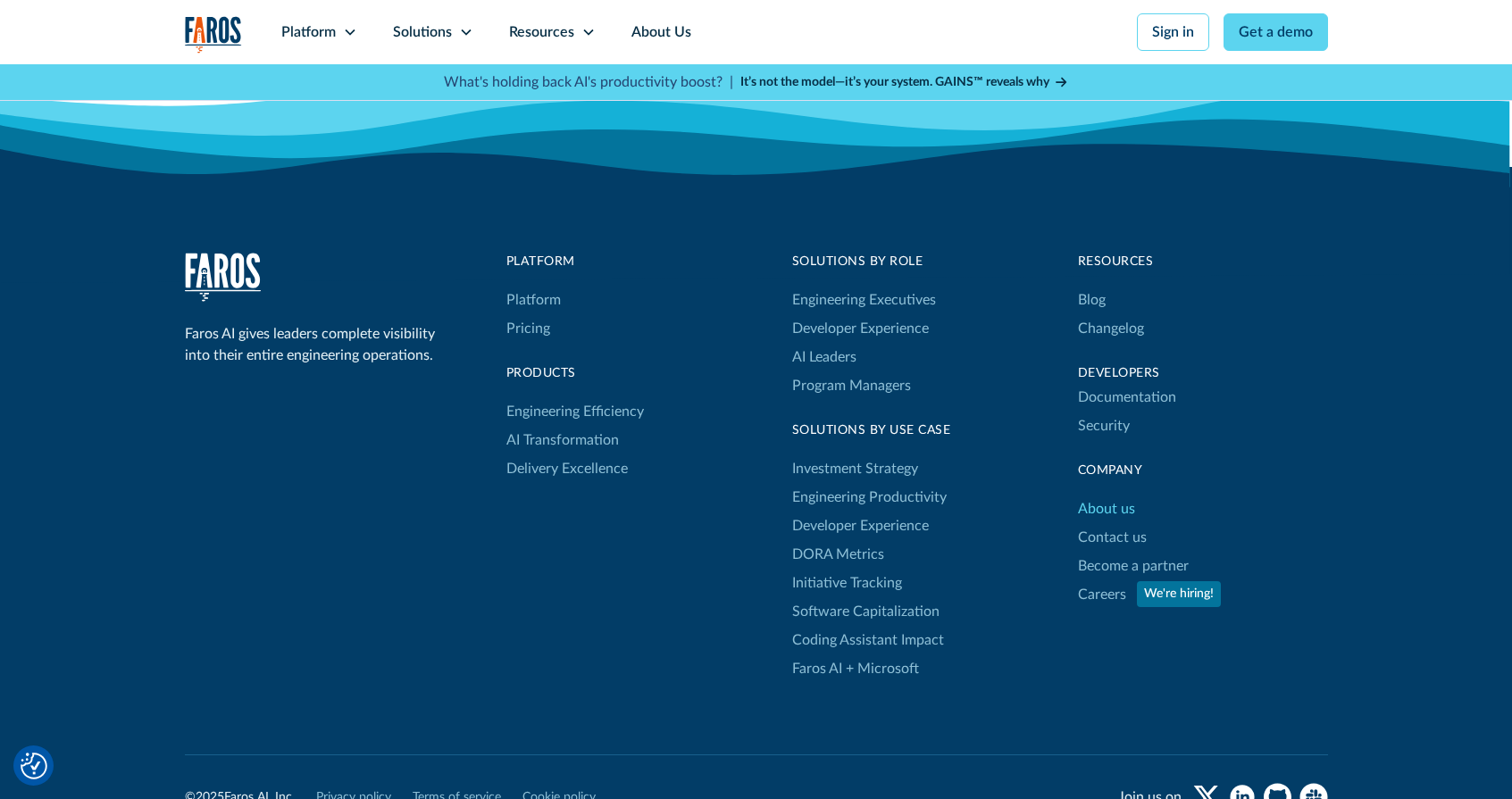
click at [1103, 516] on link "About us" at bounding box center [1106, 509] width 57 height 28
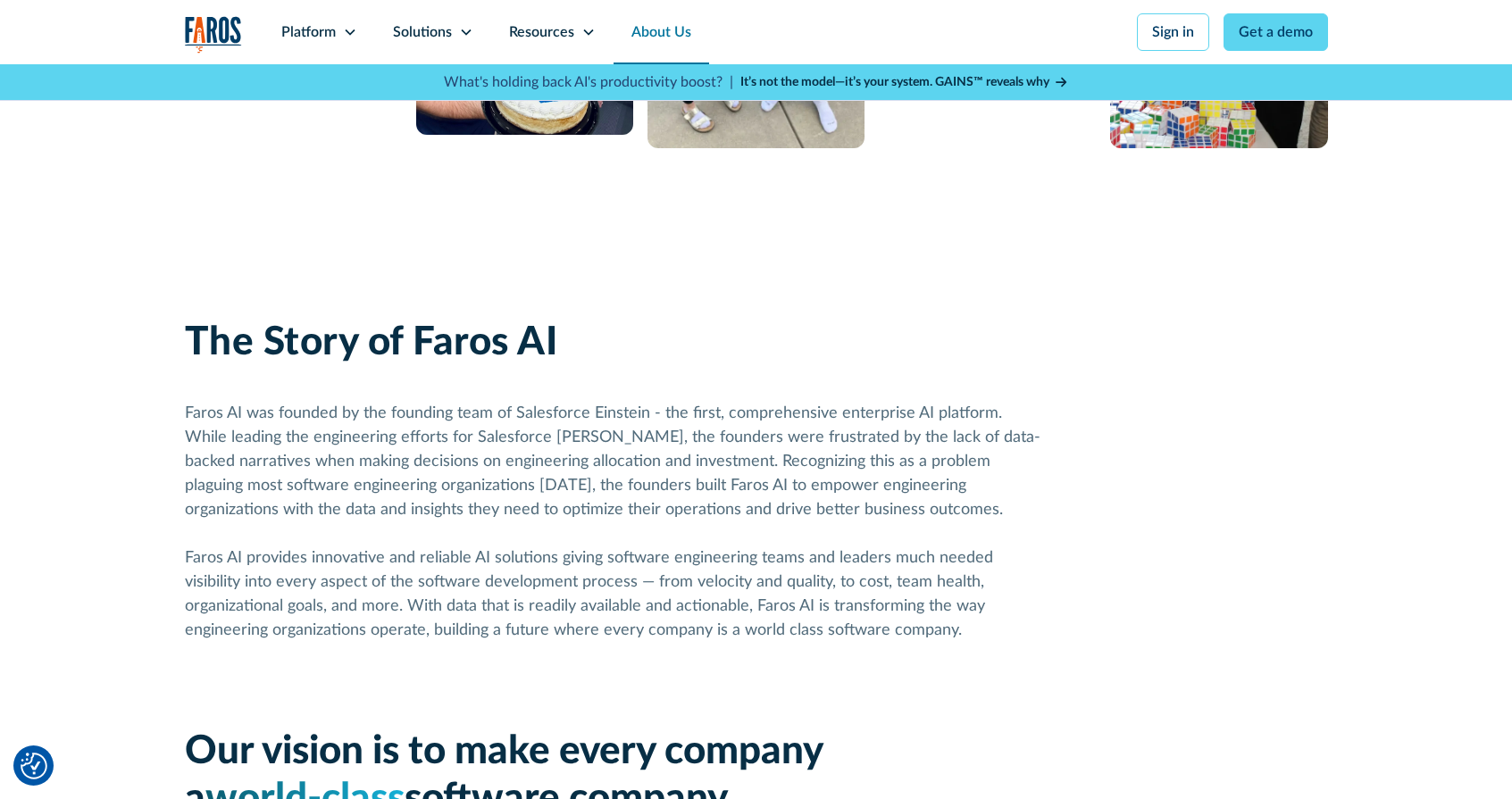
scroll to position [831, 0]
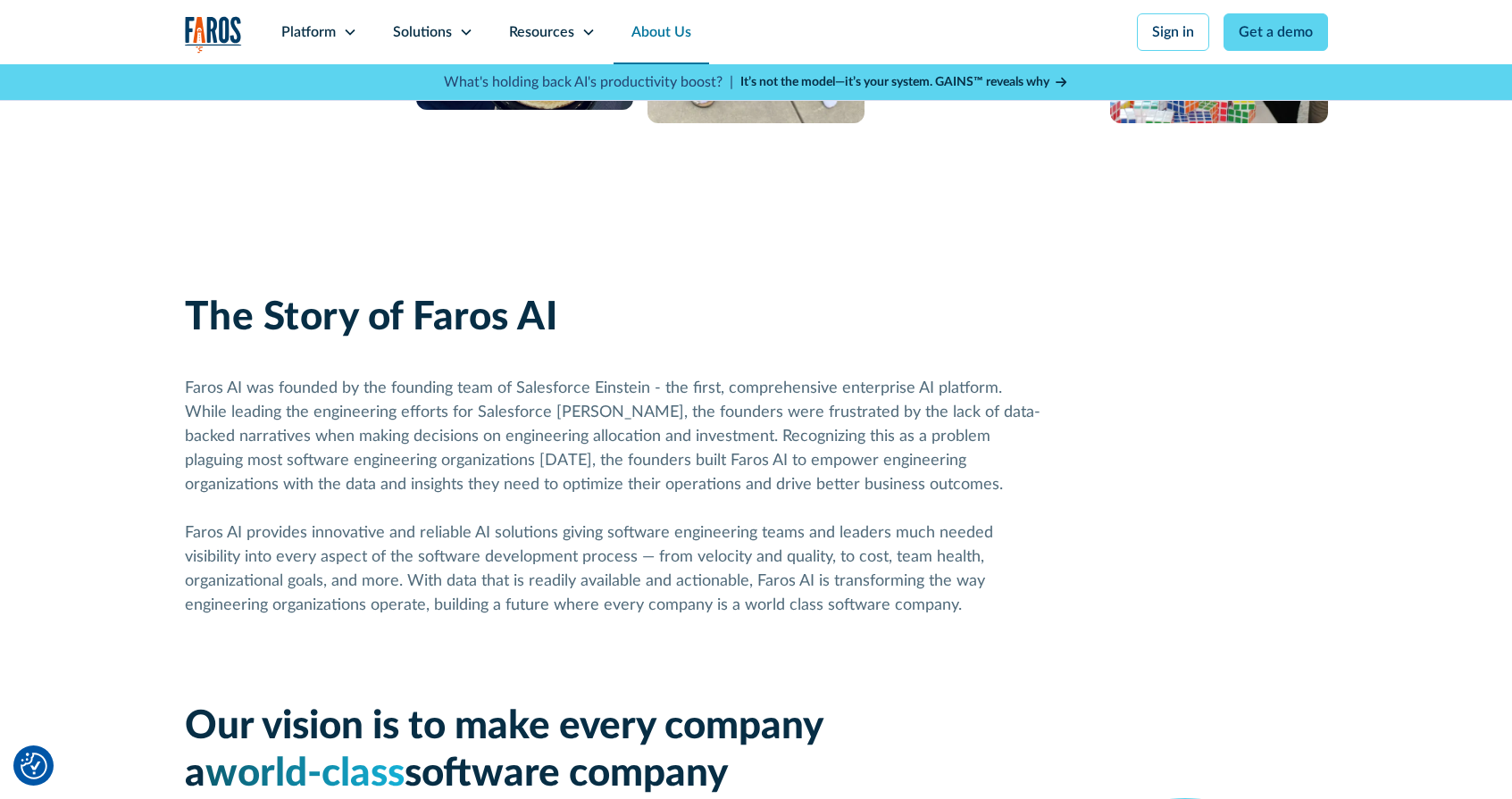
click at [915, 432] on div "Faros AI was founded by the founding team of Salesforce Einstein - the first, c…" at bounding box center [614, 497] width 858 height 241
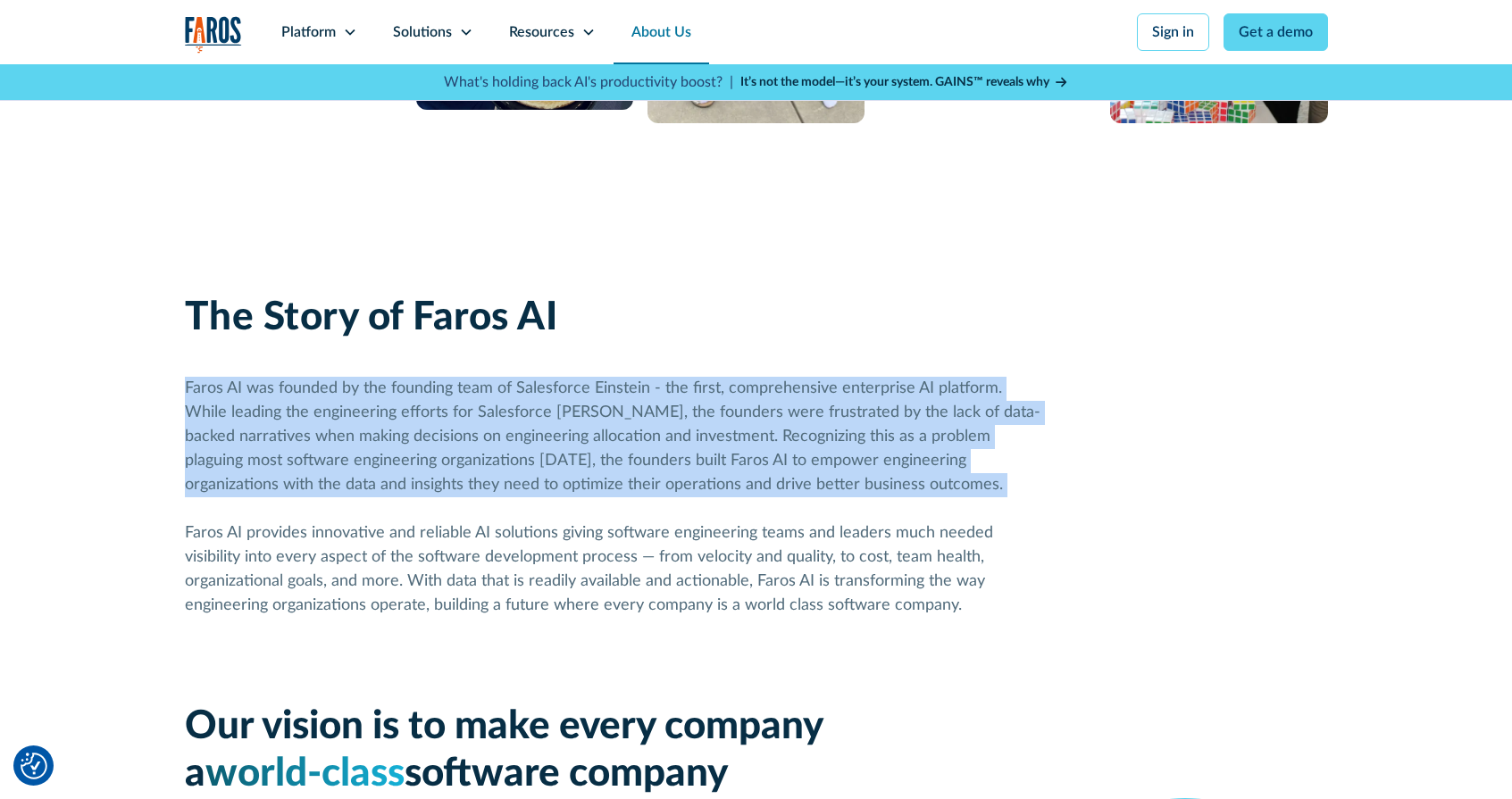
click at [915, 432] on div "Faros AI was founded by the founding team of Salesforce Einstein - the first, c…" at bounding box center [614, 497] width 858 height 241
click at [916, 425] on div "Faros AI was founded by the founding team of Salesforce Einstein - the first, c…" at bounding box center [614, 497] width 858 height 241
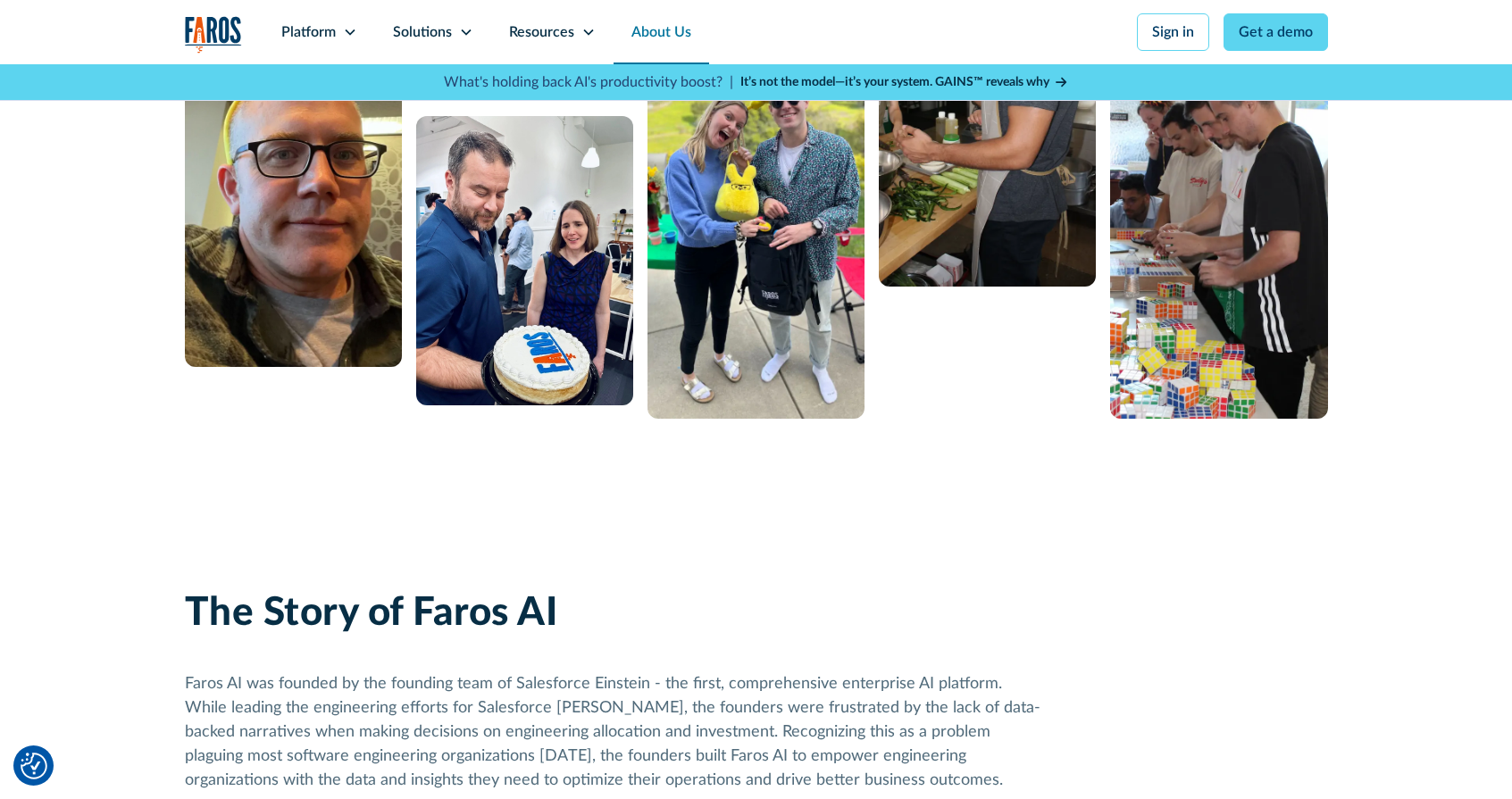
scroll to position [421, 0]
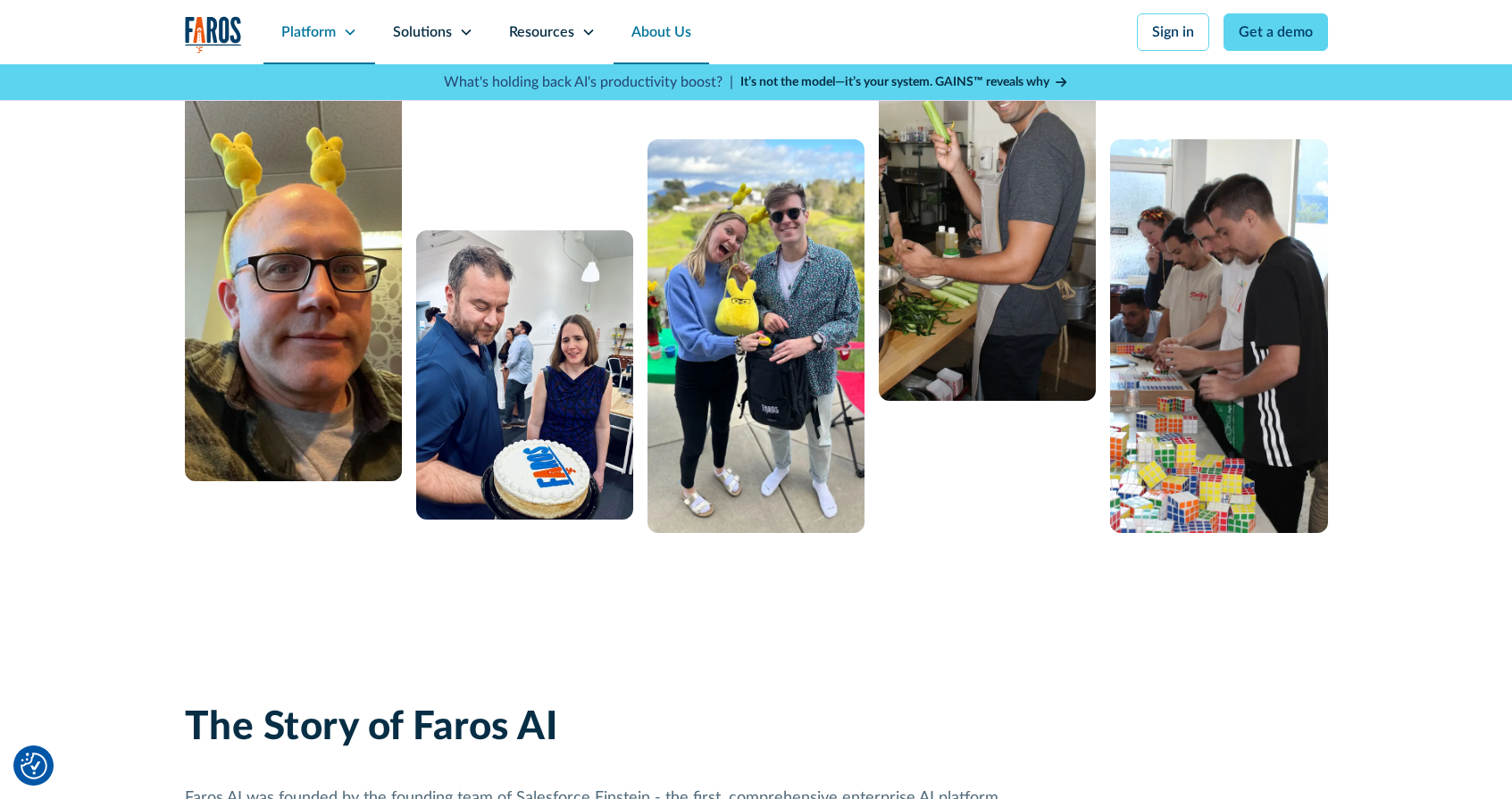
click at [341, 23] on div "Platform" at bounding box center [319, 32] width 112 height 64
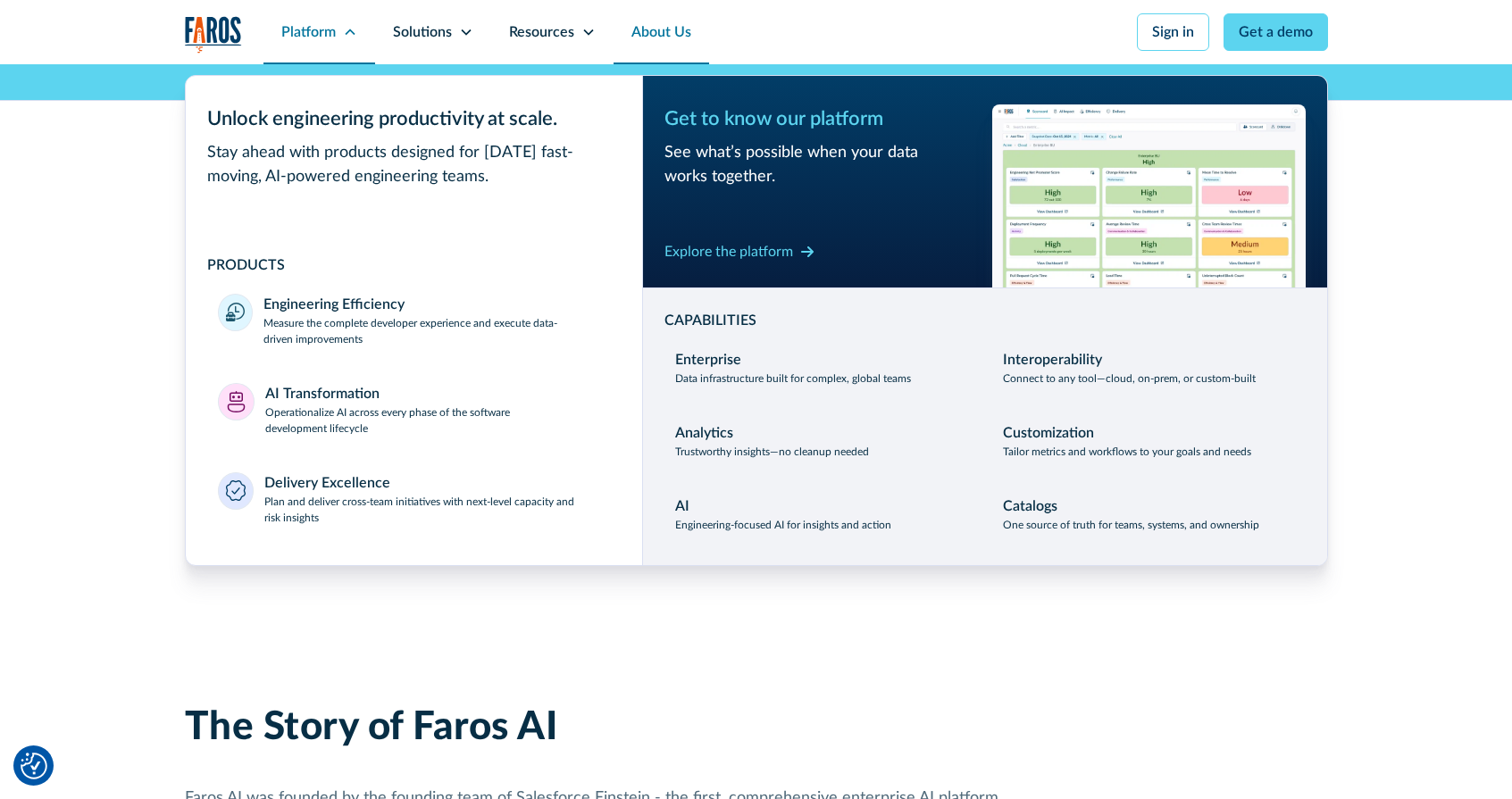
click at [343, 25] on icon at bounding box center [350, 32] width 14 height 14
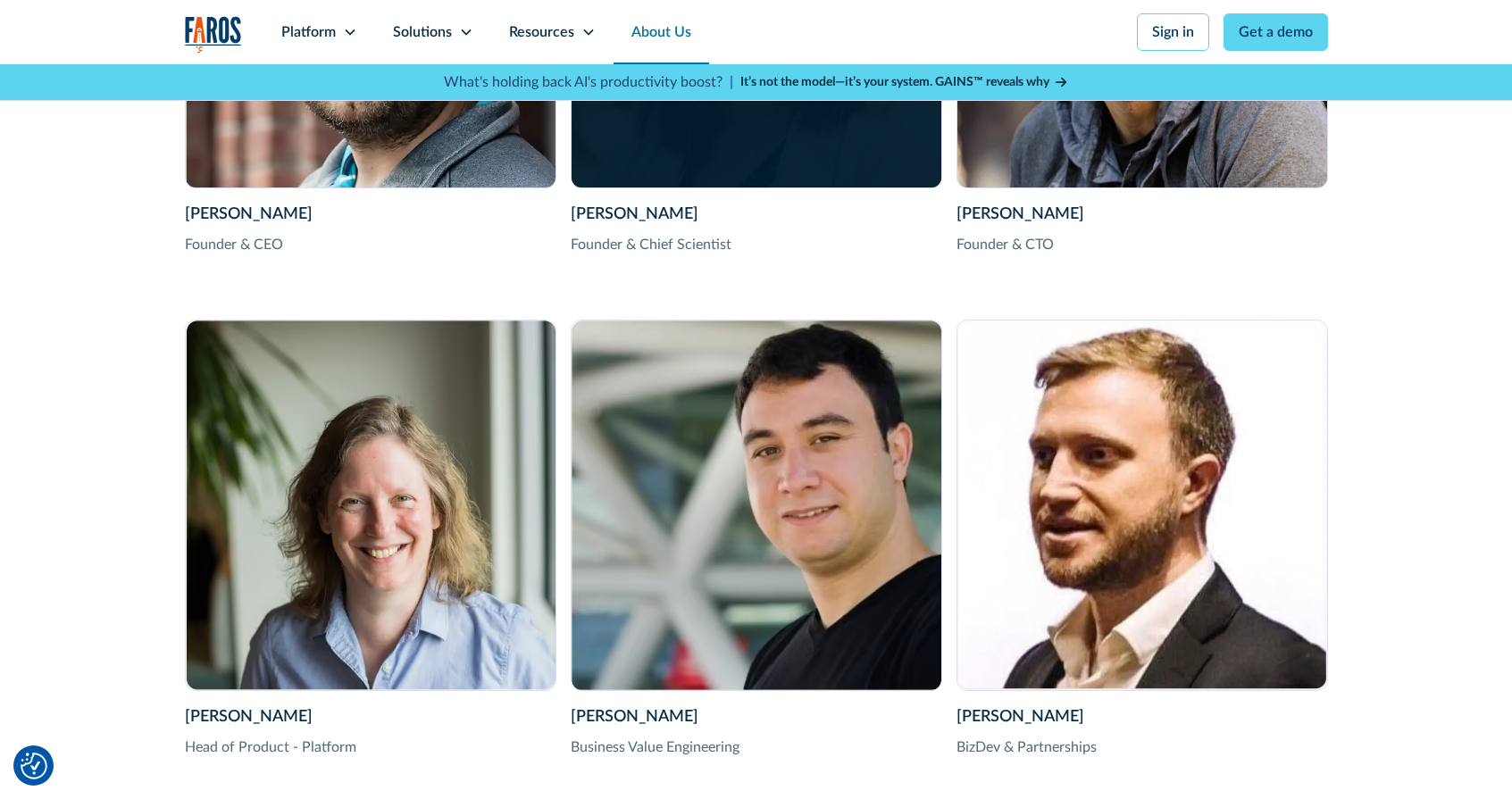
scroll to position [3271, 0]
